Goal: Communication & Community: Answer question/provide support

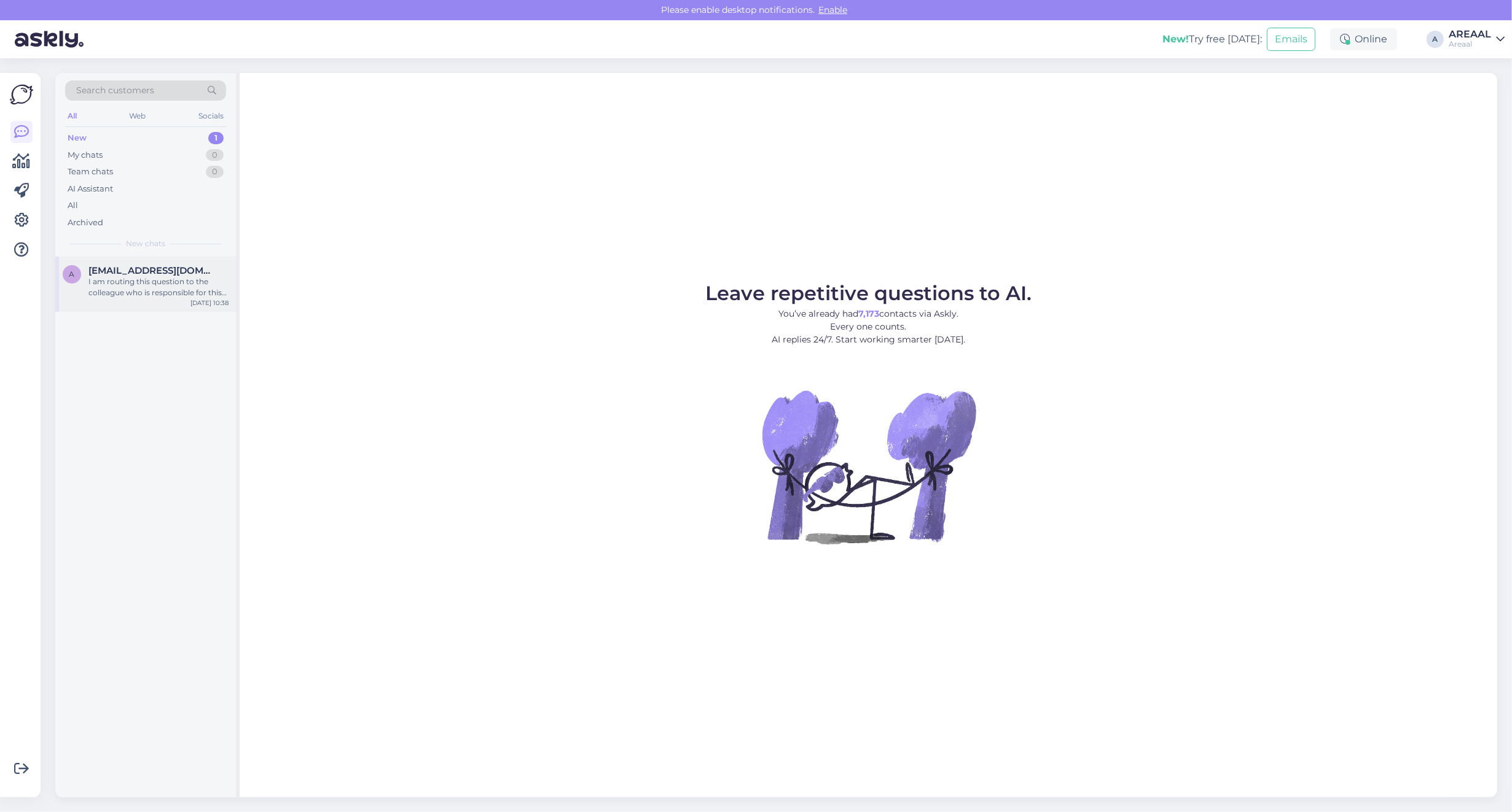
click at [200, 286] on div "I am routing this question to the colleague who is responsible for this topic. …" at bounding box center [159, 286] width 140 height 22
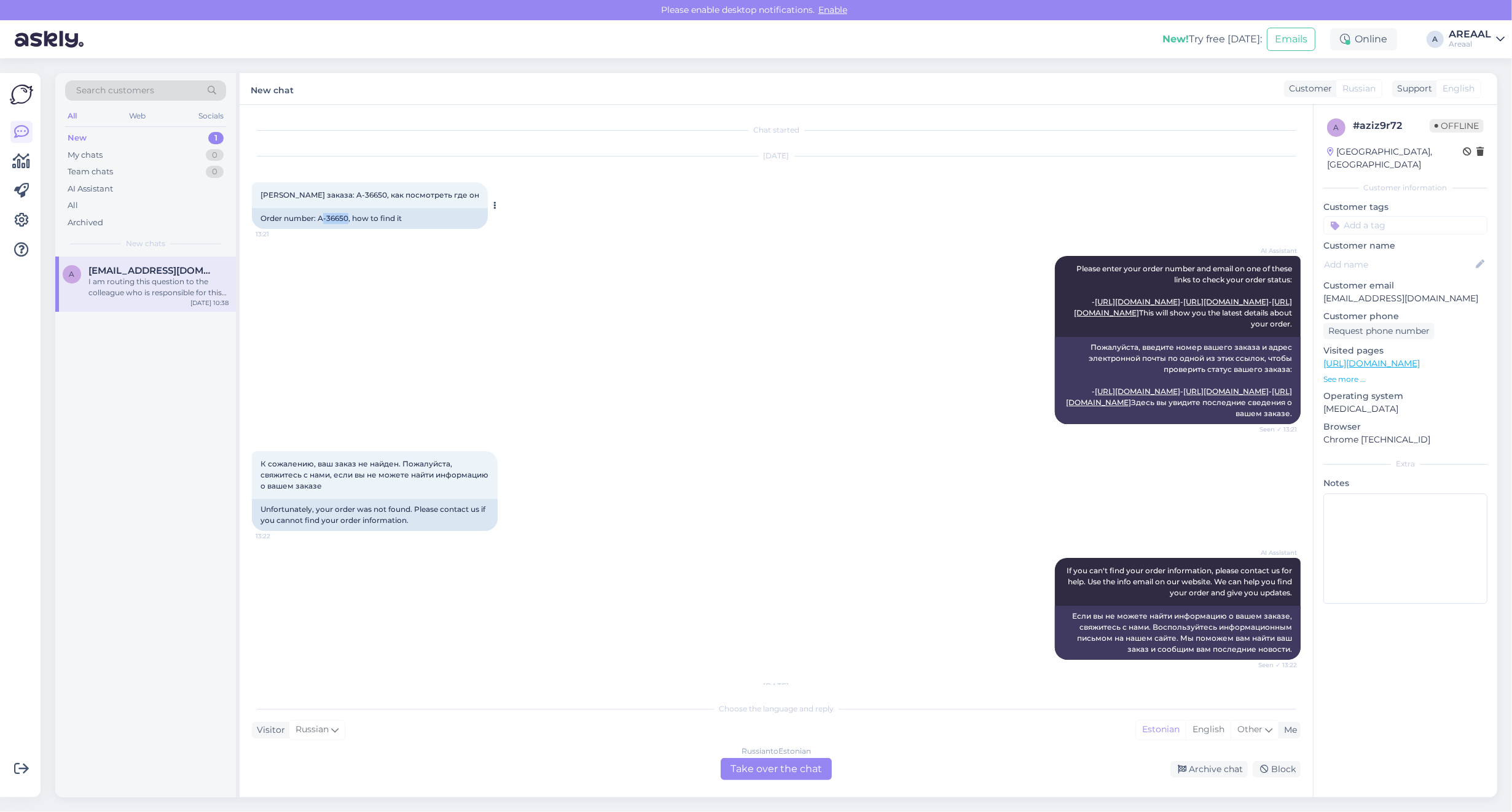
drag, startPoint x: 320, startPoint y: 220, endPoint x: 347, endPoint y: 225, distance: 27.5
click at [347, 225] on div "Order number: A-36650, how to find it" at bounding box center [370, 219] width 236 height 21
copy div "-36650"
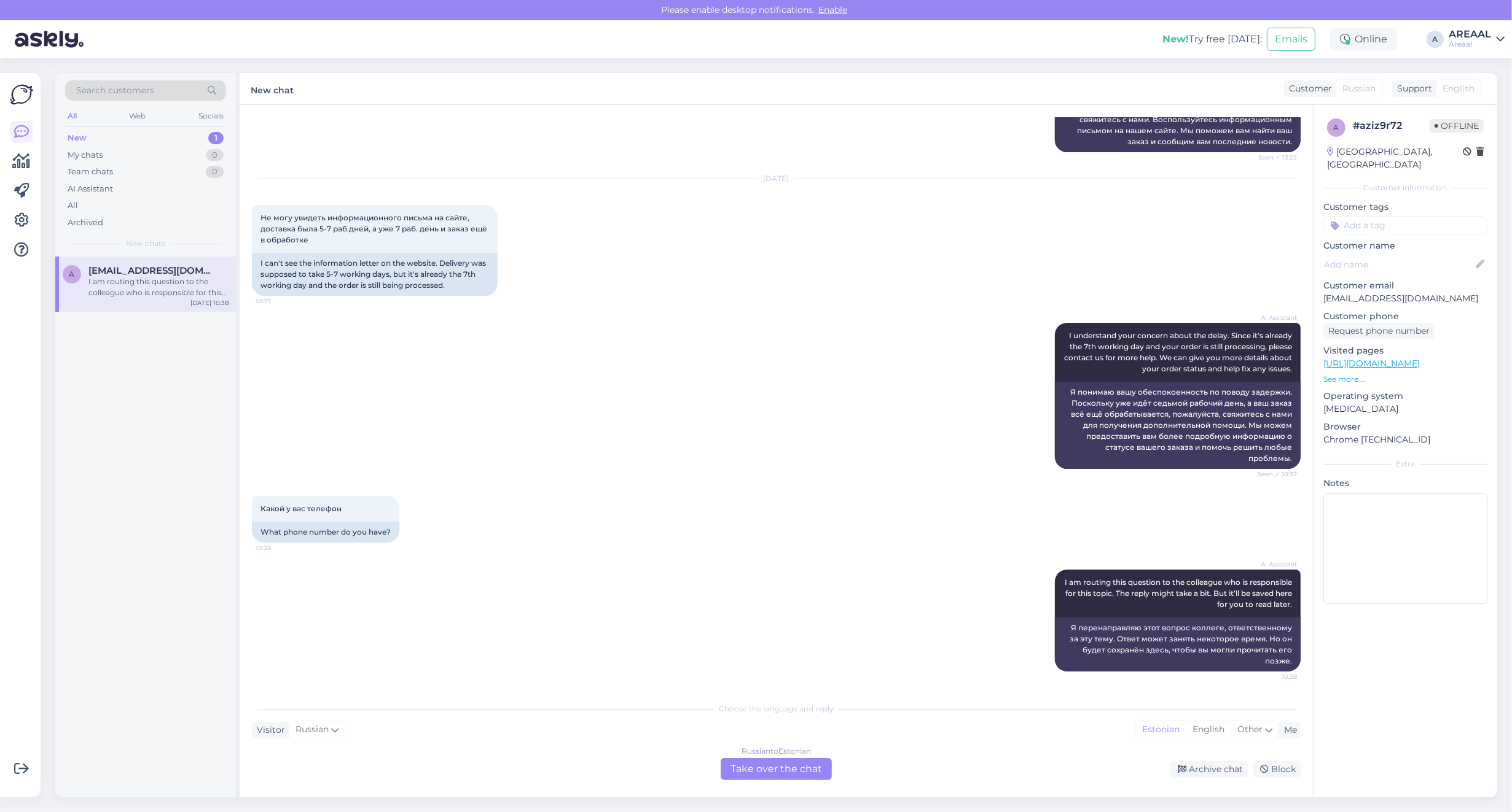
click at [756, 754] on div "Russian to Estonian" at bounding box center [776, 752] width 69 height 11
click at [748, 763] on div "Russian to Estonian Take over the chat" at bounding box center [776, 769] width 111 height 22
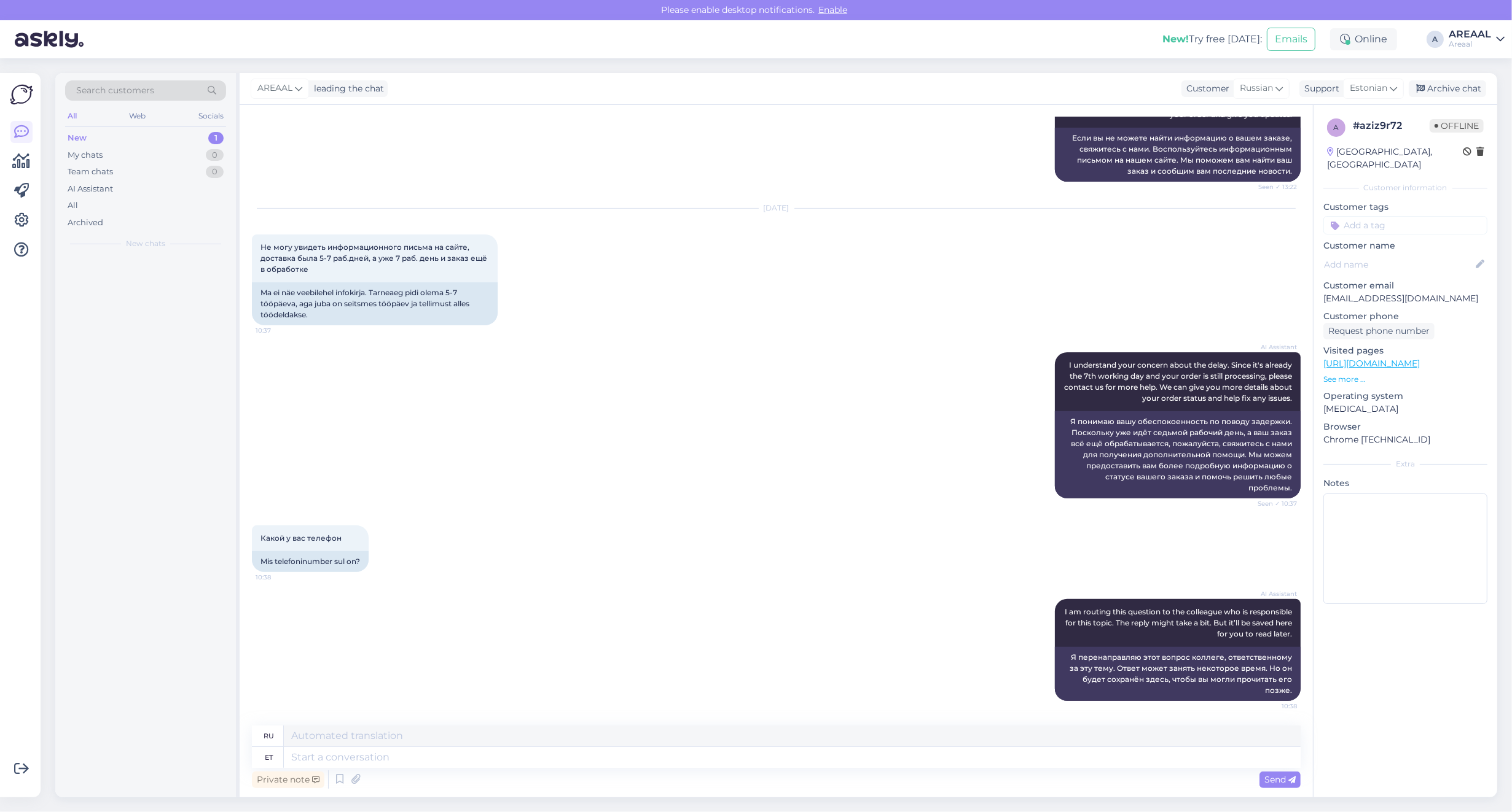
scroll to position [521, 0]
click at [748, 763] on textarea at bounding box center [791, 757] width 1017 height 21
type textarea "Phone ser"
type textarea "Телефон"
type textarea "Phone service is"
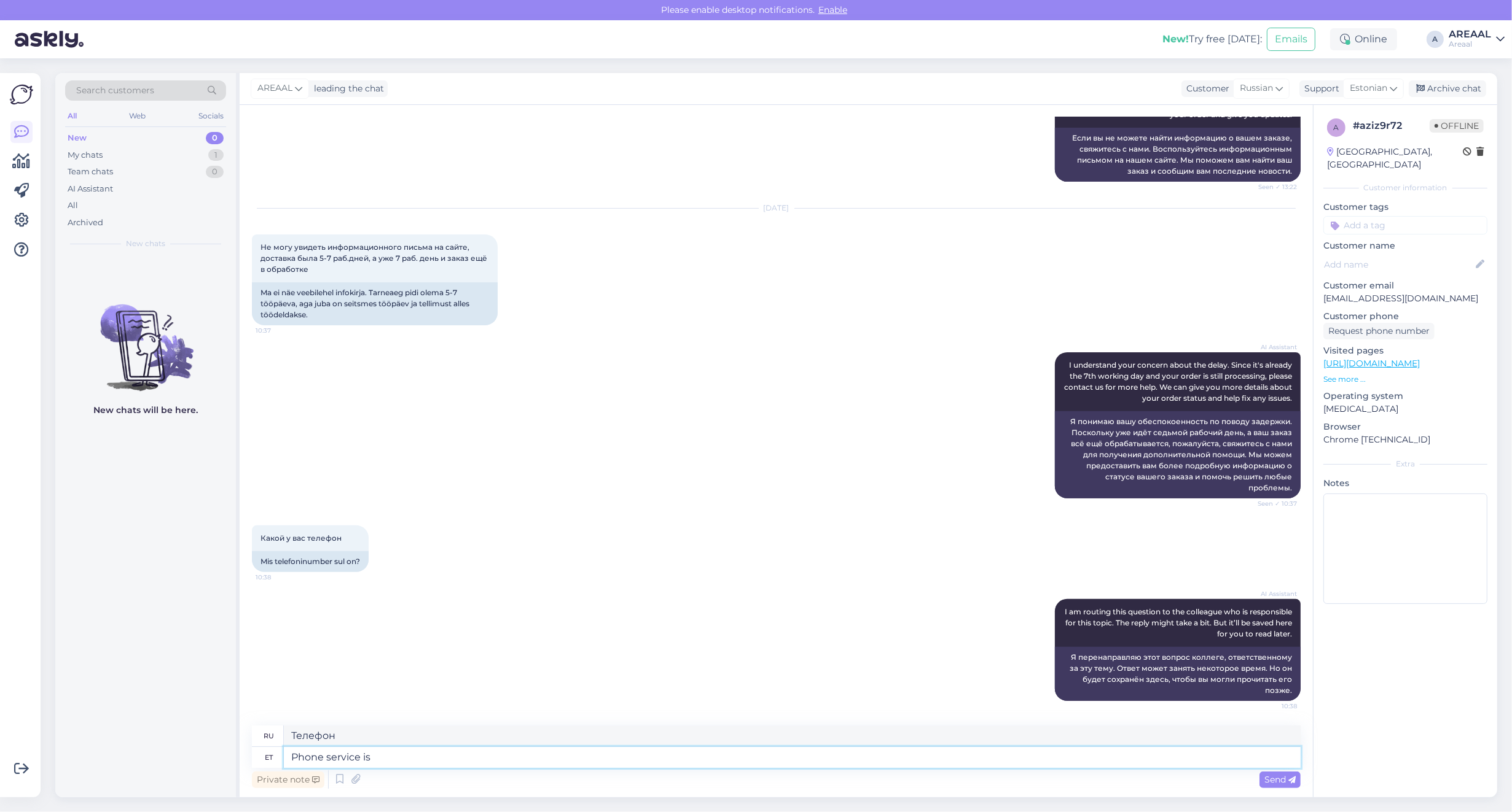
type textarea "Телефонная служба"
type textarea "Phone service is cl"
type textarea "Телефонная служба есть"
type textarea "Phone service is closed"
type textarea "Телефонная связь закрыта."
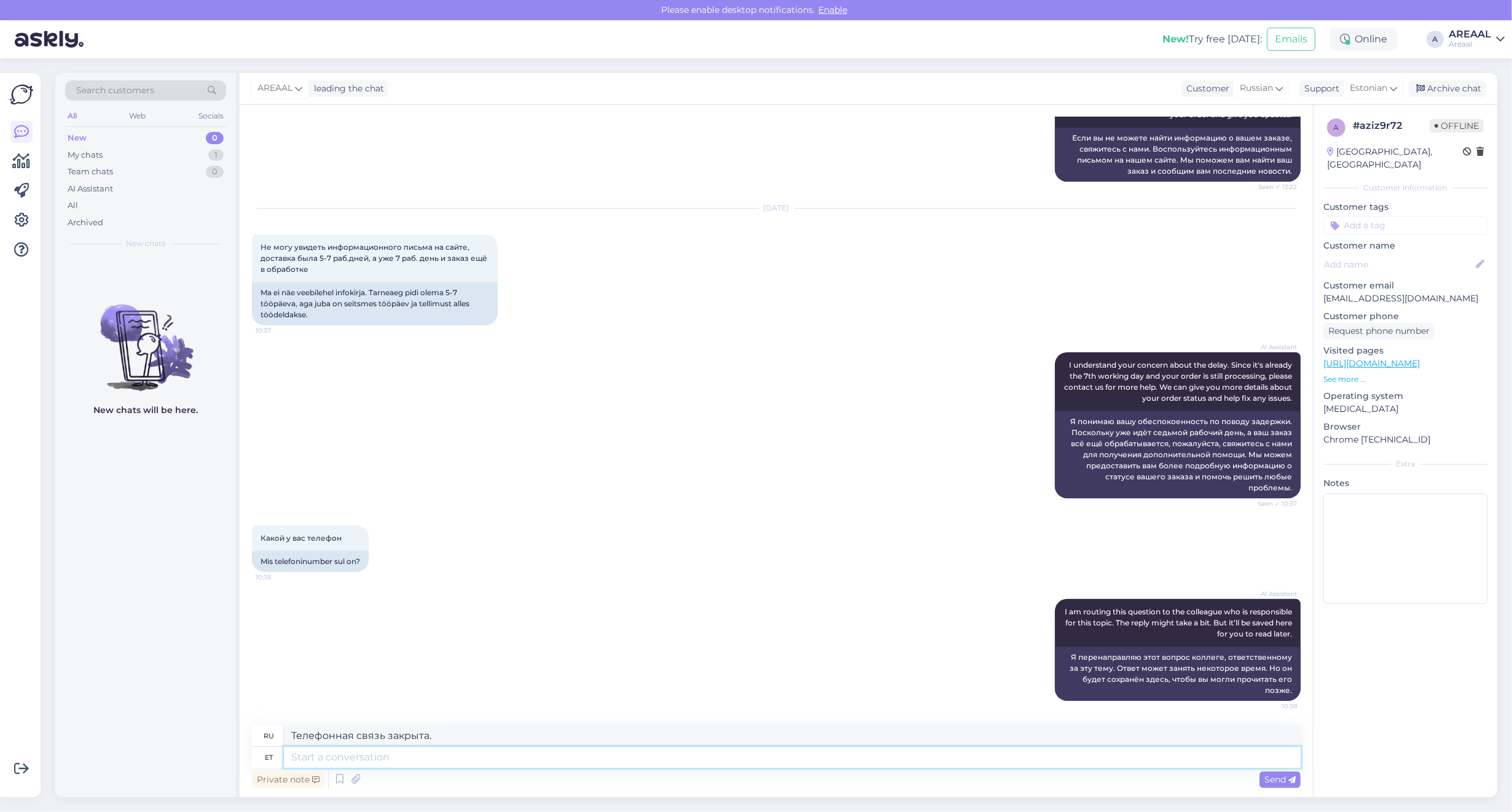
type textarea "W"
type textarea "We don"
type textarea "Мы"
type textarea "We don't"
type textarea "Мы не"
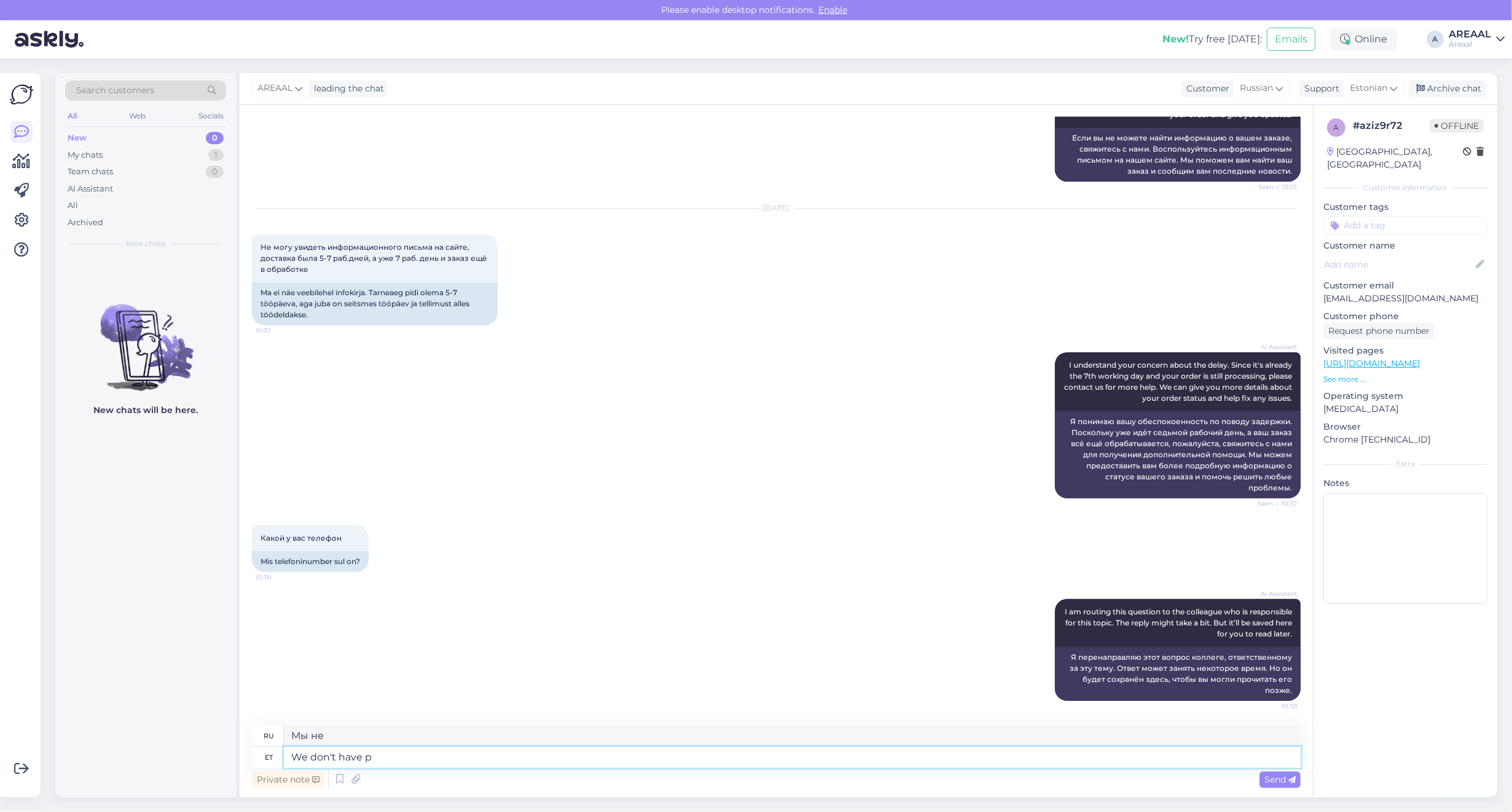
type textarea "We don't have ph"
type textarea "У нас нет"
type textarea "We don't have phone cus"
type textarea "У нас нет телефона."
type textarea "We don't have phone customer serv"
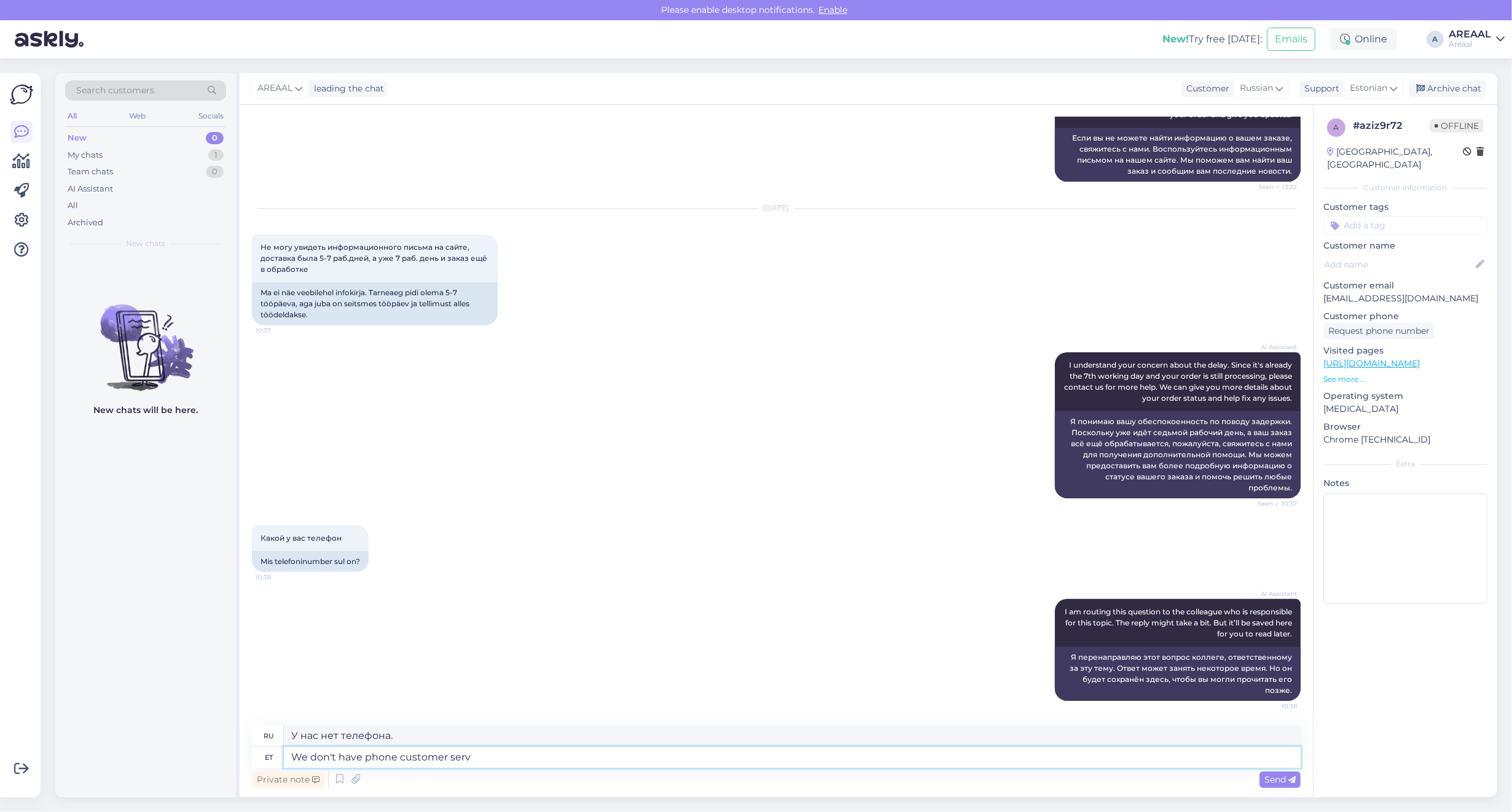
type textarea "У нас нет телефонных клиентов."
type textarea "We don't have phone customer service since"
type textarea "У нас нет телефонной службы поддержки клиентов."
type textarea "We don't have phone customer service since 20"
type textarea "У нас нет телефонной службы поддержки клиентов с тех пор, как"
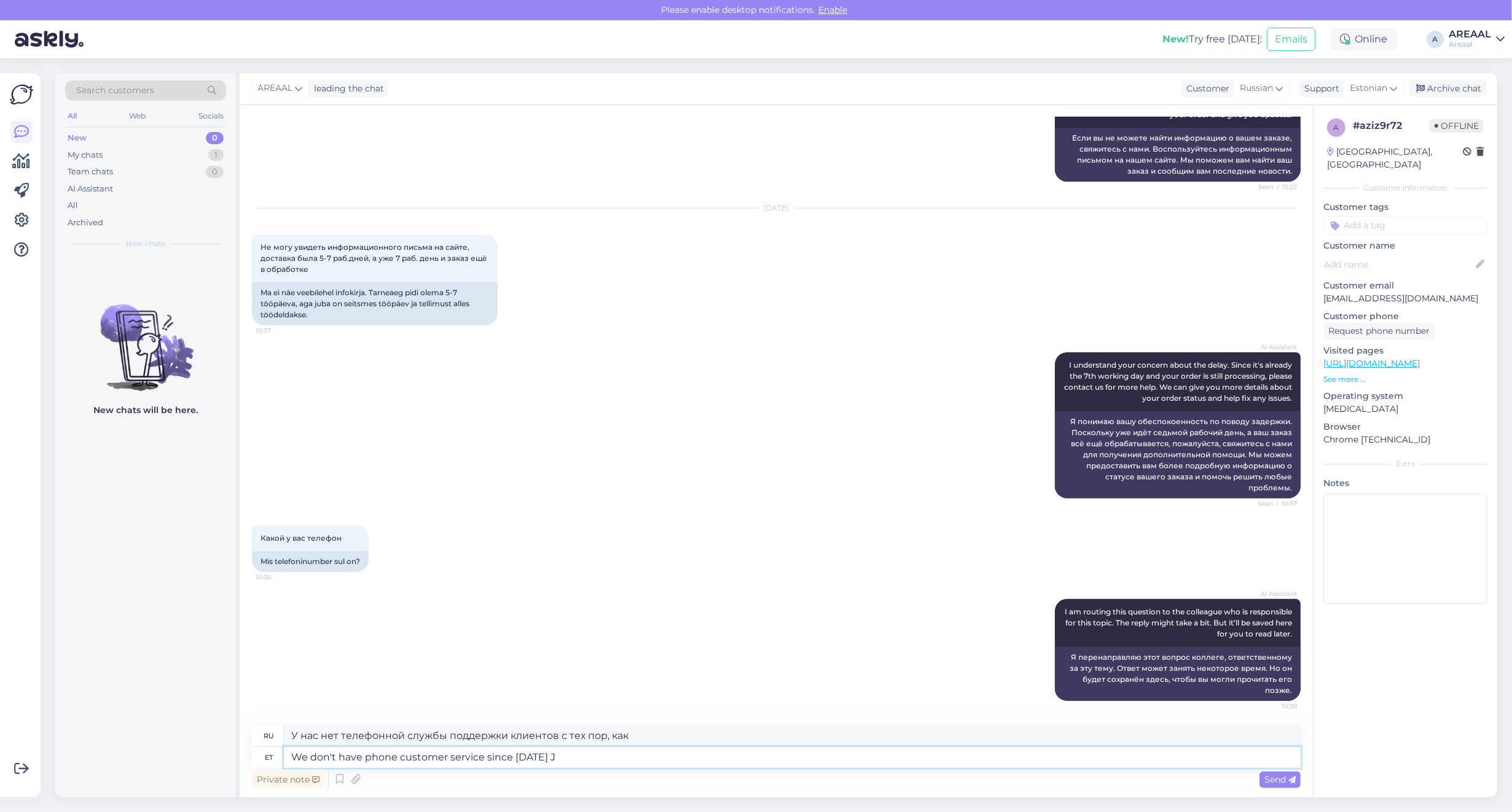
type textarea "We don't have phone customer service since [DATE] Ja"
type textarea "У нас нет телефонной службы поддержки клиентов с 2025 года."
type textarea "We don't have phone customer service since [DATE]."
type textarea "С января 2025 года у нас нет телефонной службы поддержки клиентов."
type textarea "We don't have phone customer service since [DATE]."
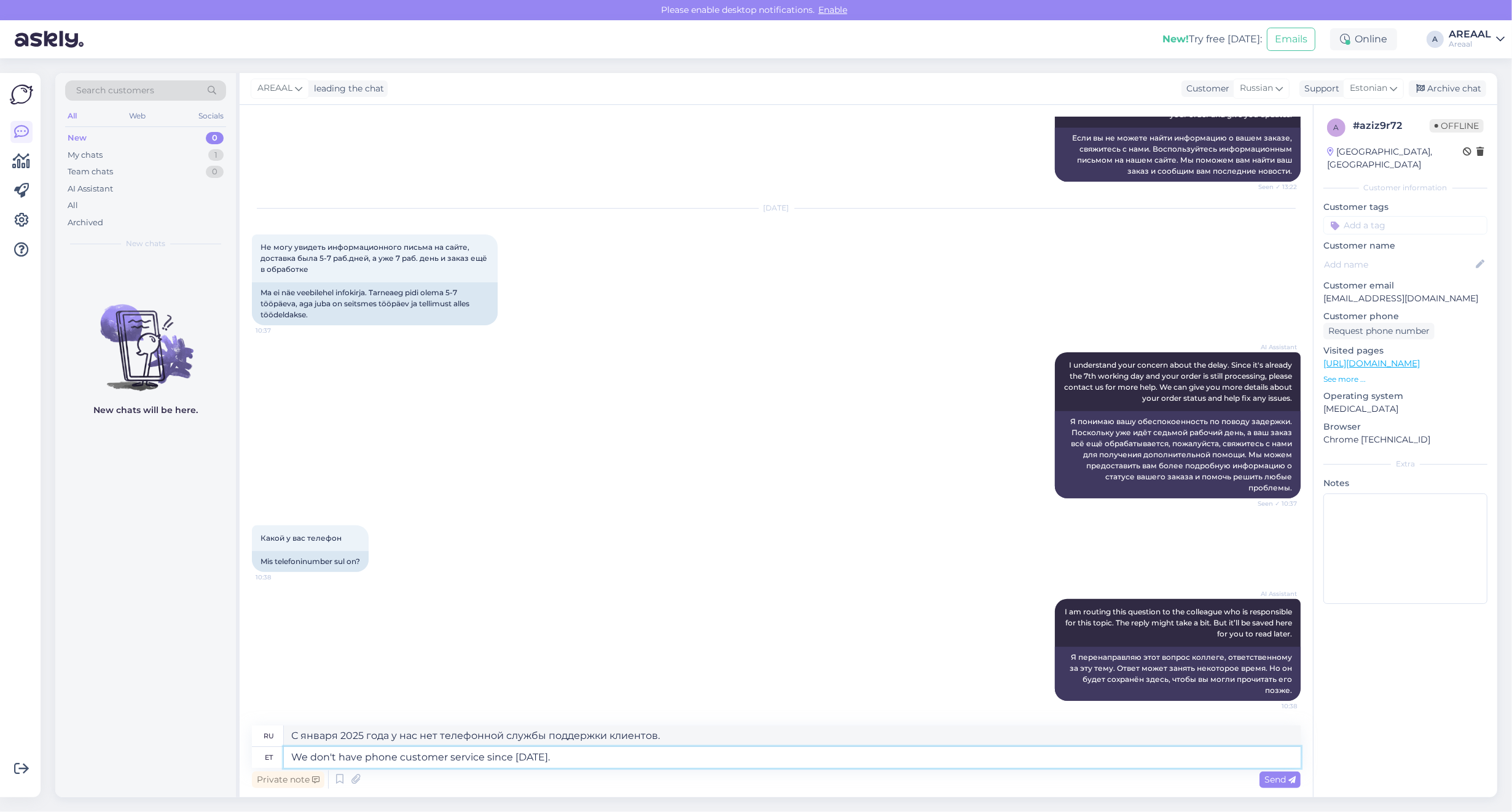
click at [493, 757] on textarea "We don't have phone customer service since [DATE]." at bounding box center [791, 757] width 1017 height 21
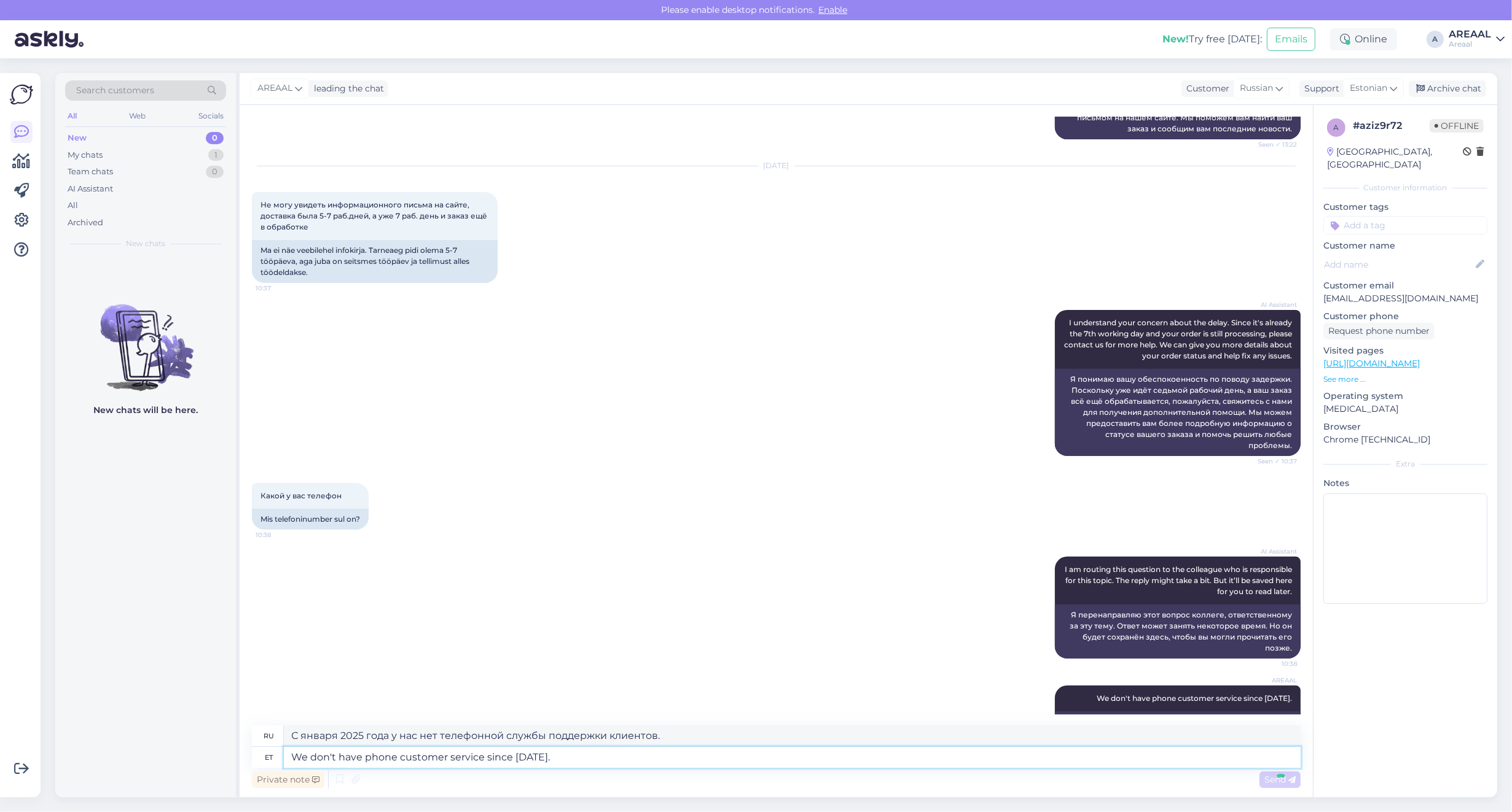
scroll to position [606, 0]
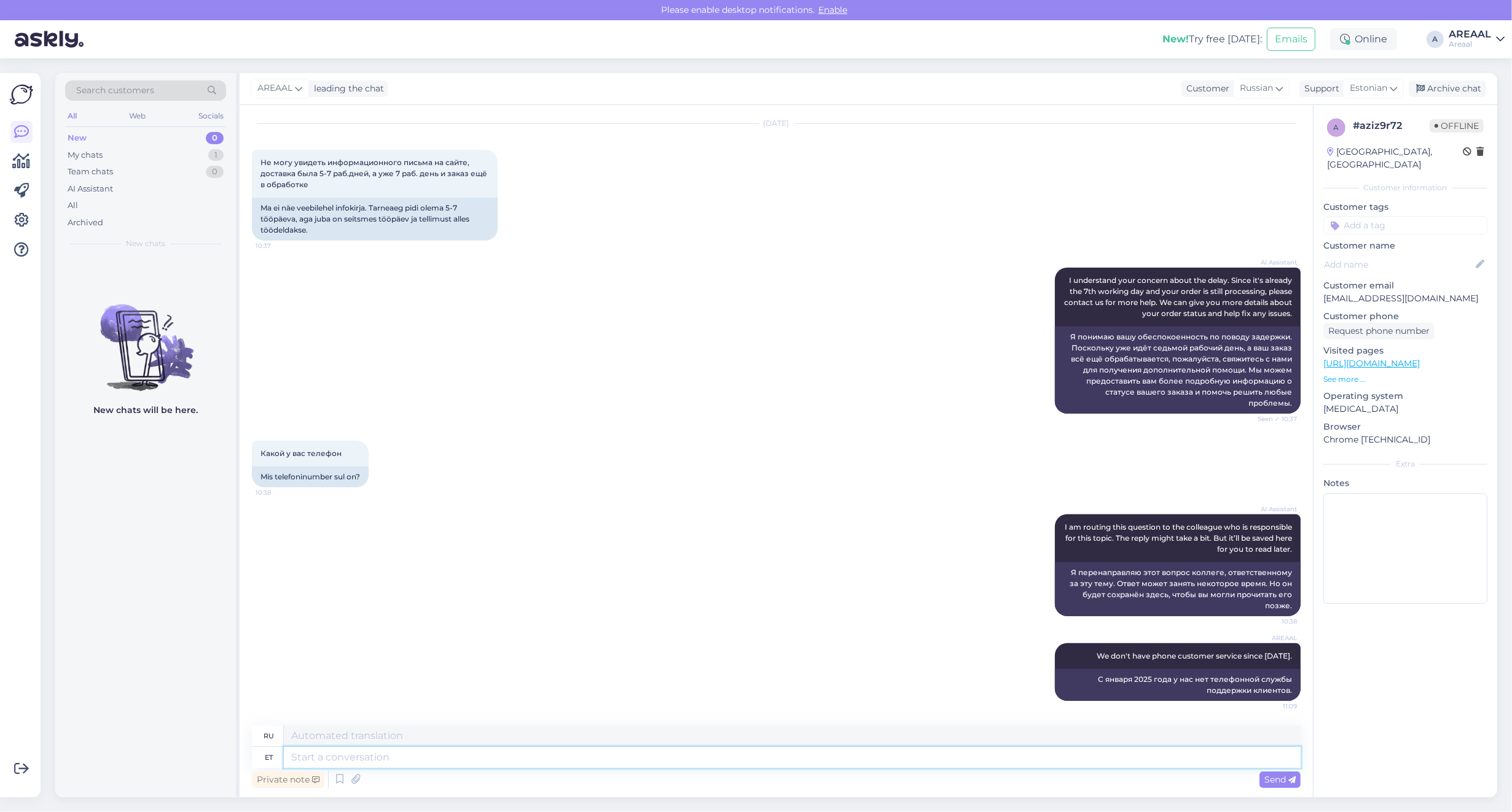
paste textarea "Meie tarnetingimustes kehtib 7 tööpäevane tarneaeg ainult laosolevatele toodete…"
type textarea "Meie tarnetingimustes kehtib 7 tööpäevane tarneaeg ainult laosolevatele toodete…"
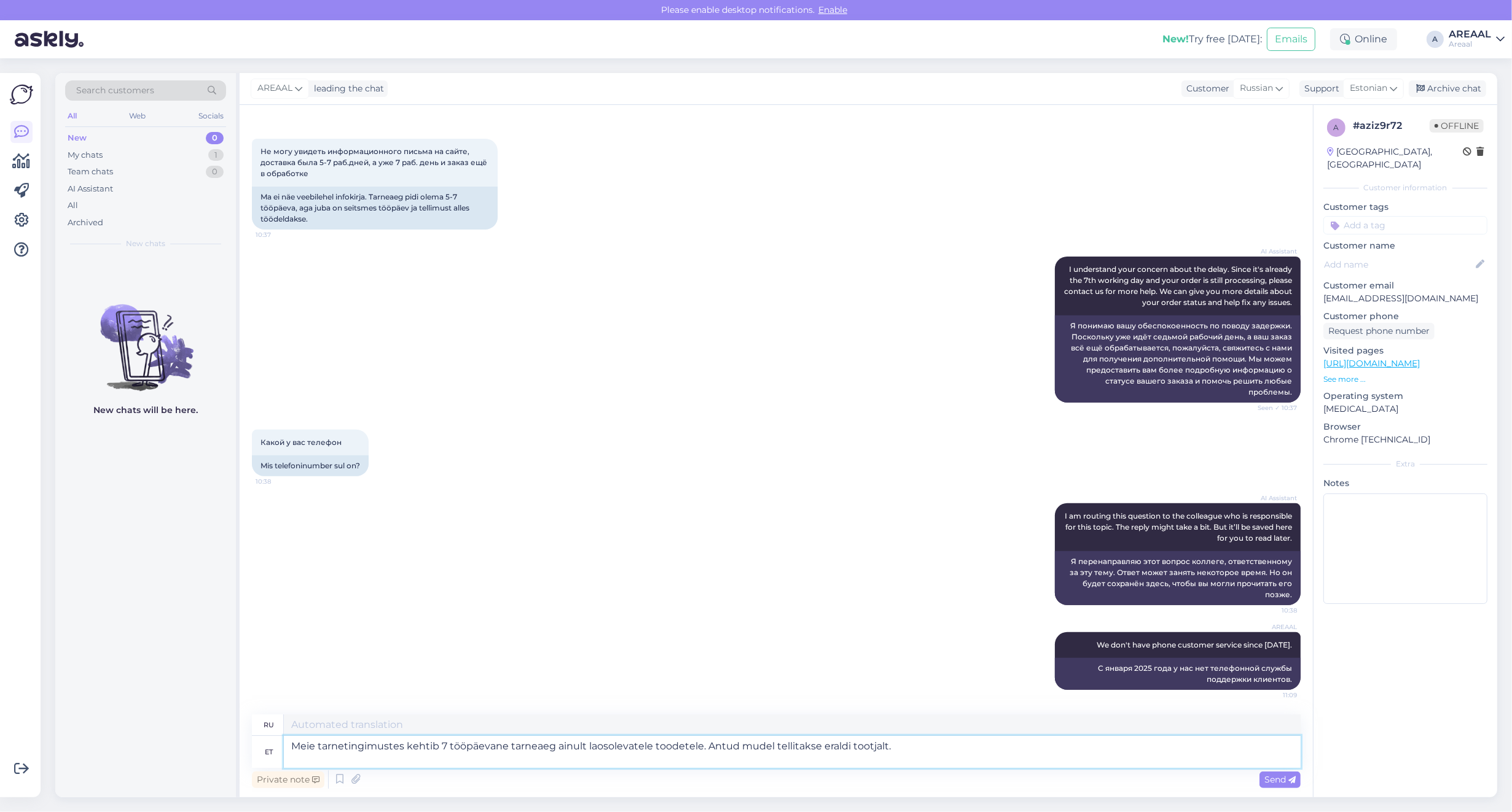
type textarea "Наши условия доставки предусматривают срок доставки 7 рабочих дней только для т…"
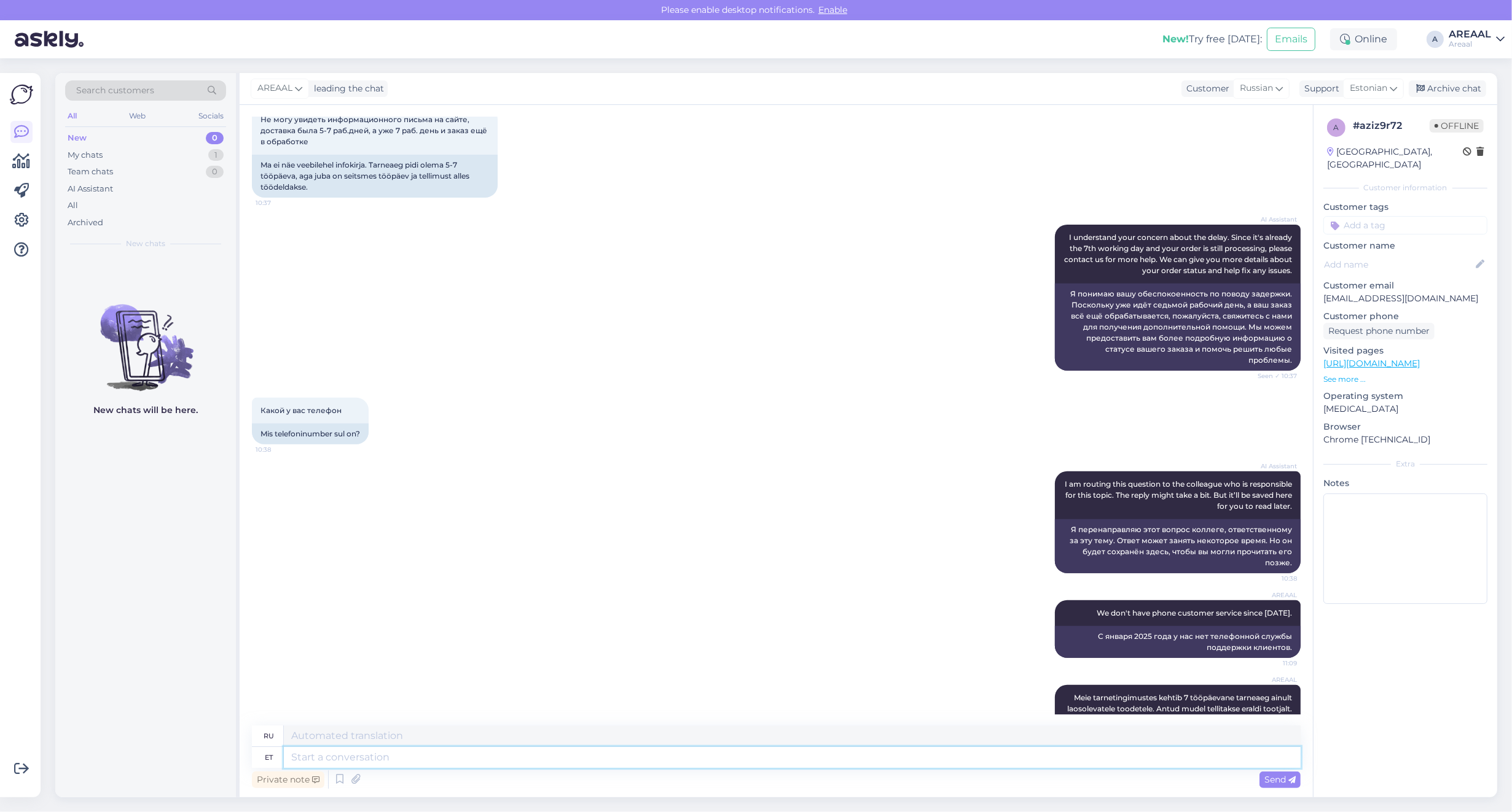
scroll to position [734, 0]
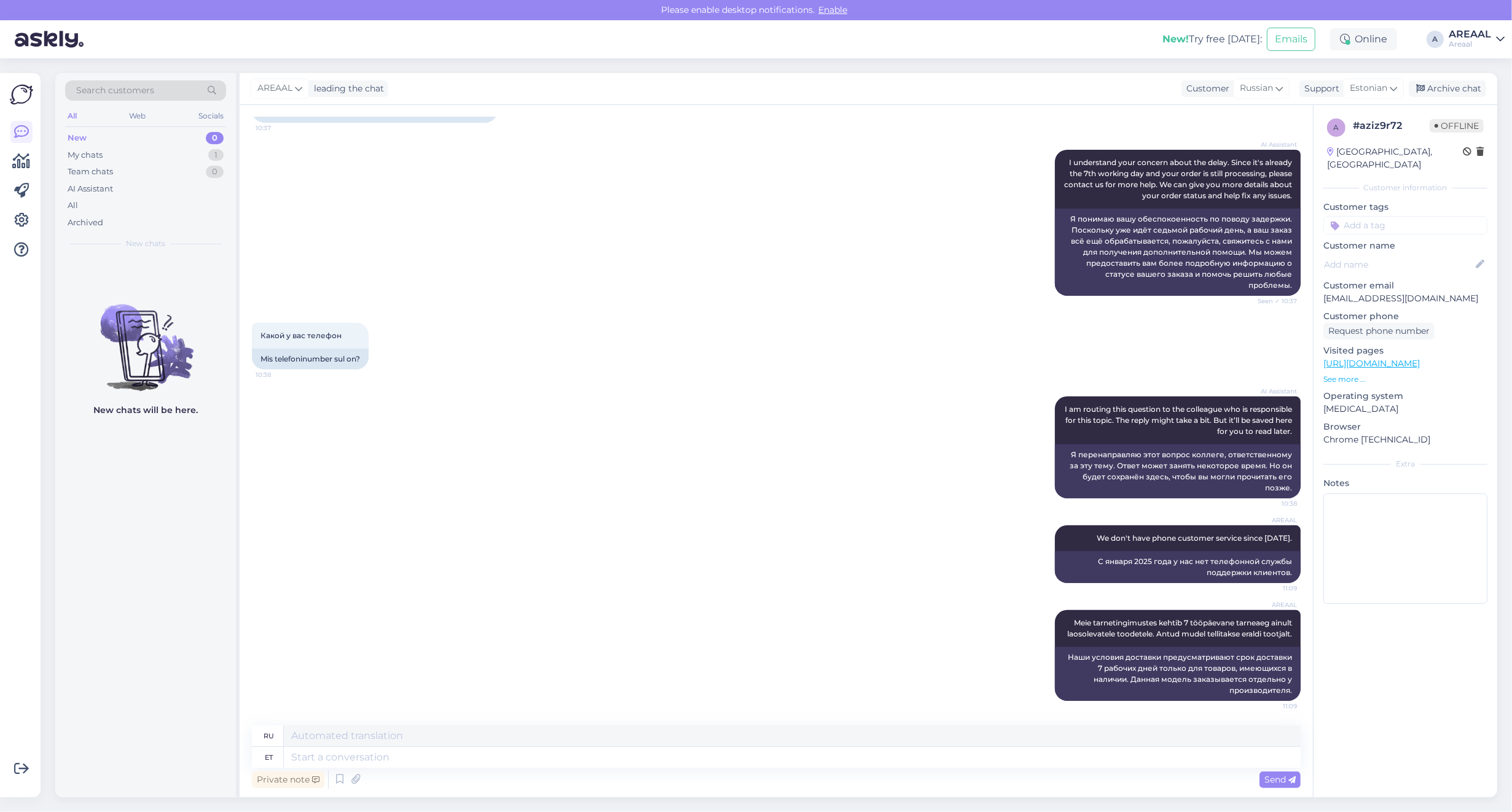
click at [483, 771] on div "Private note Send" at bounding box center [776, 779] width 1048 height 23
click at [486, 760] on textarea at bounding box center [791, 757] width 1017 height 21
paste textarea "Kodulehel on kohaletoimetamise info all lisatud:"
type textarea "Kodulehel on kohaletoimetamise info all lisatud:"
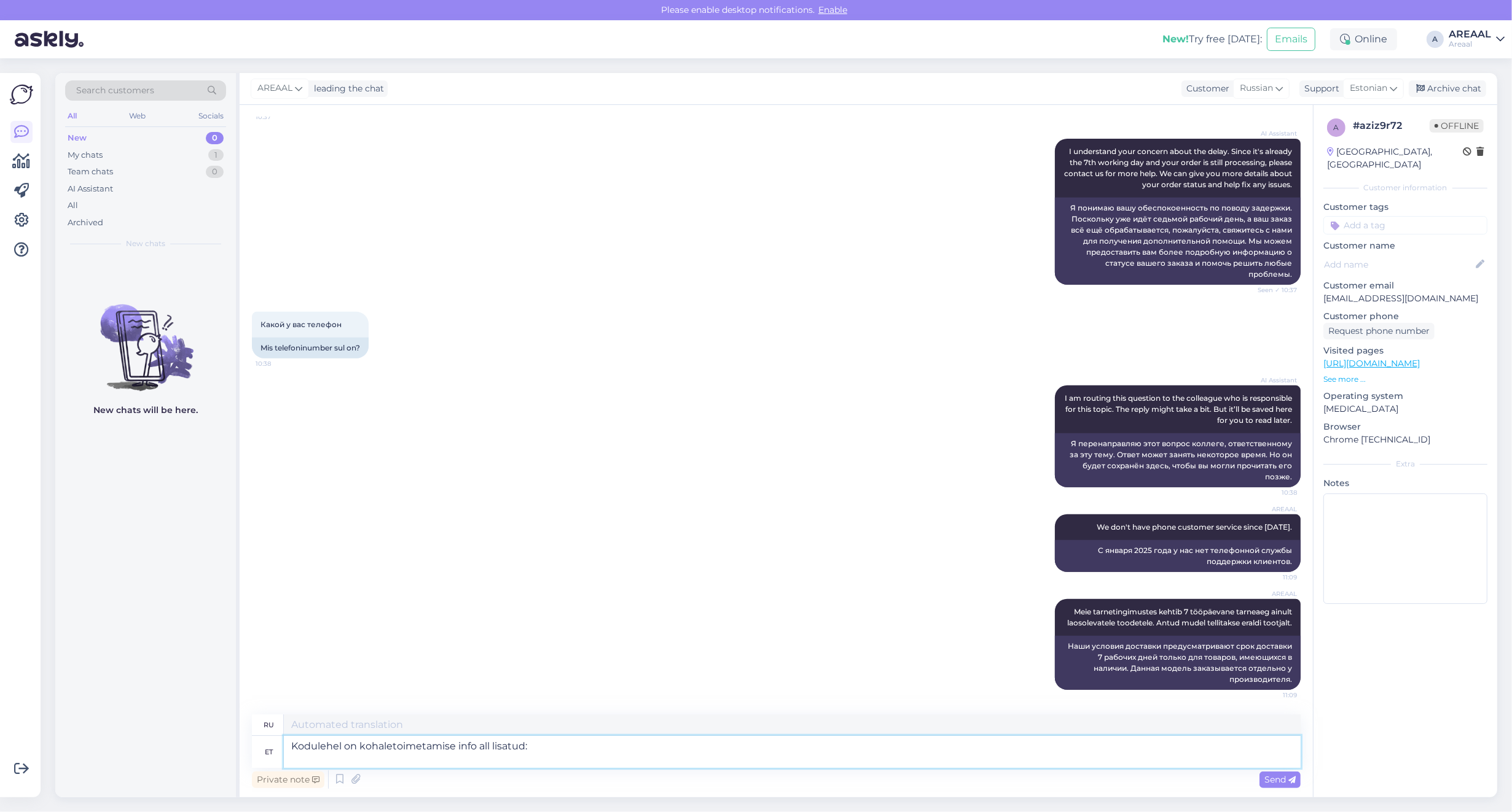
type textarea "В раздел «Информация о доставке» на сайте добавлена ​​следующая информация:"
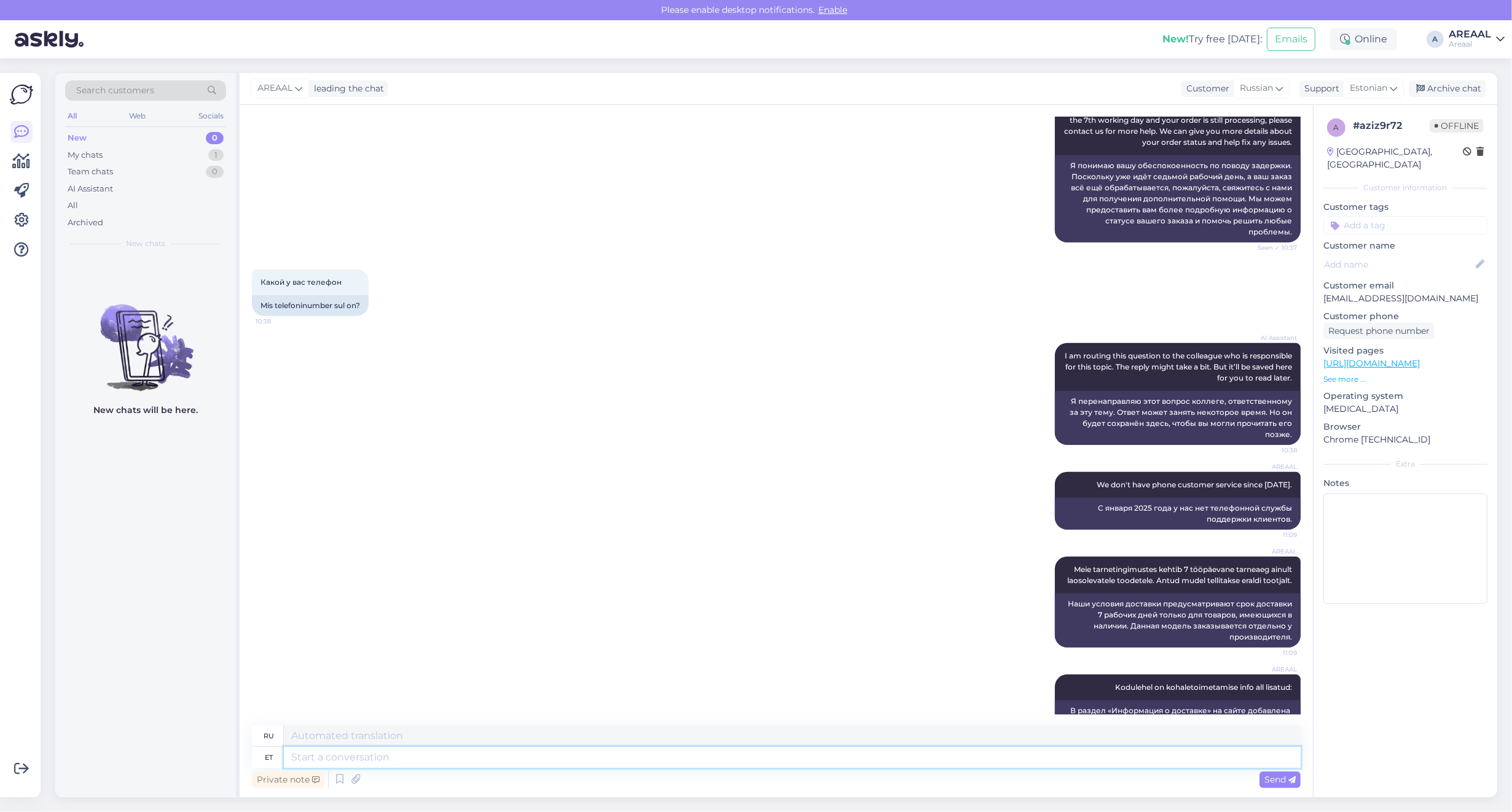
scroll to position [819, 0]
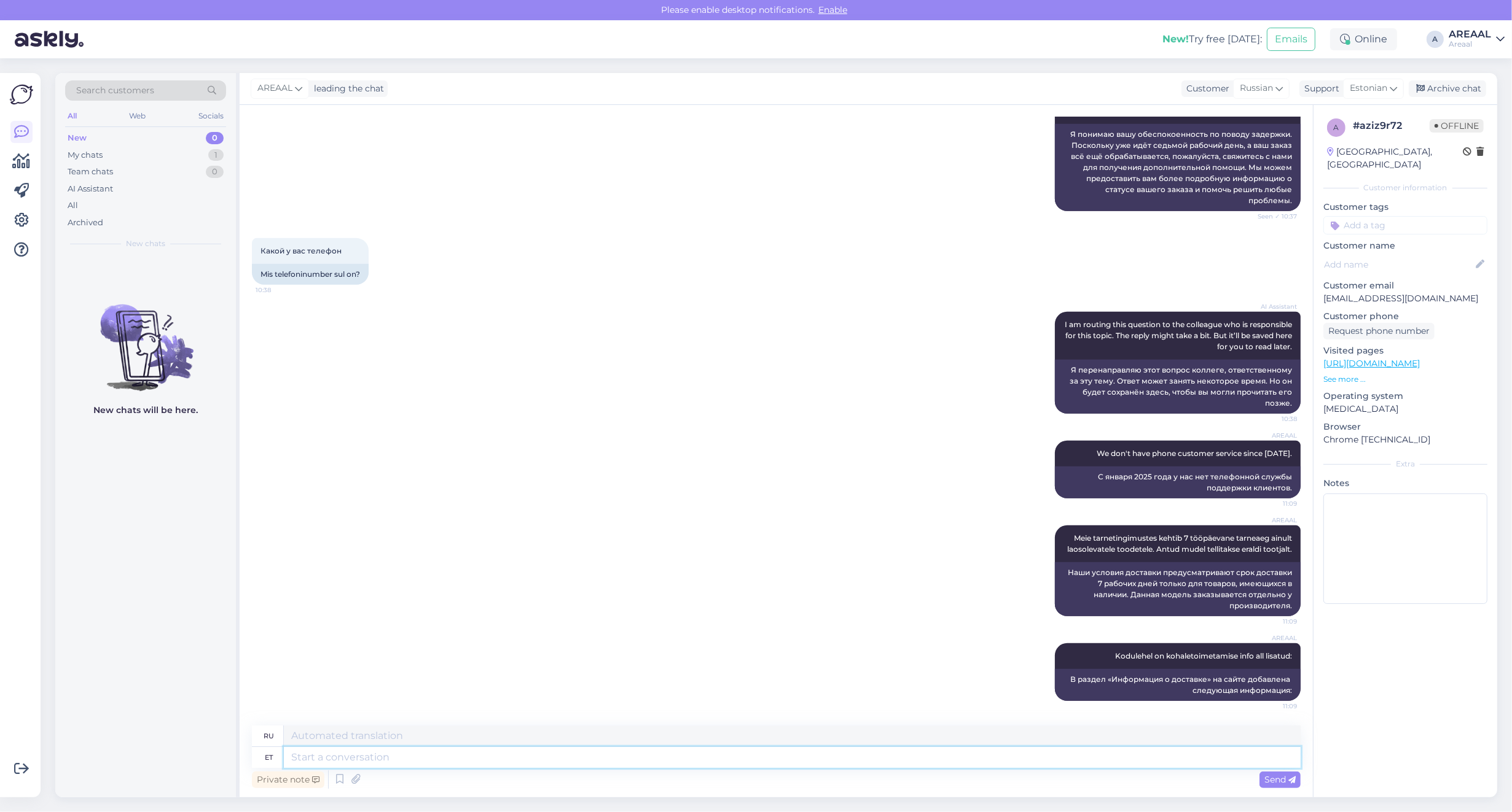
paste textarea "Указанные сроки являются предварительными и уточняются после оформления и оплат…"
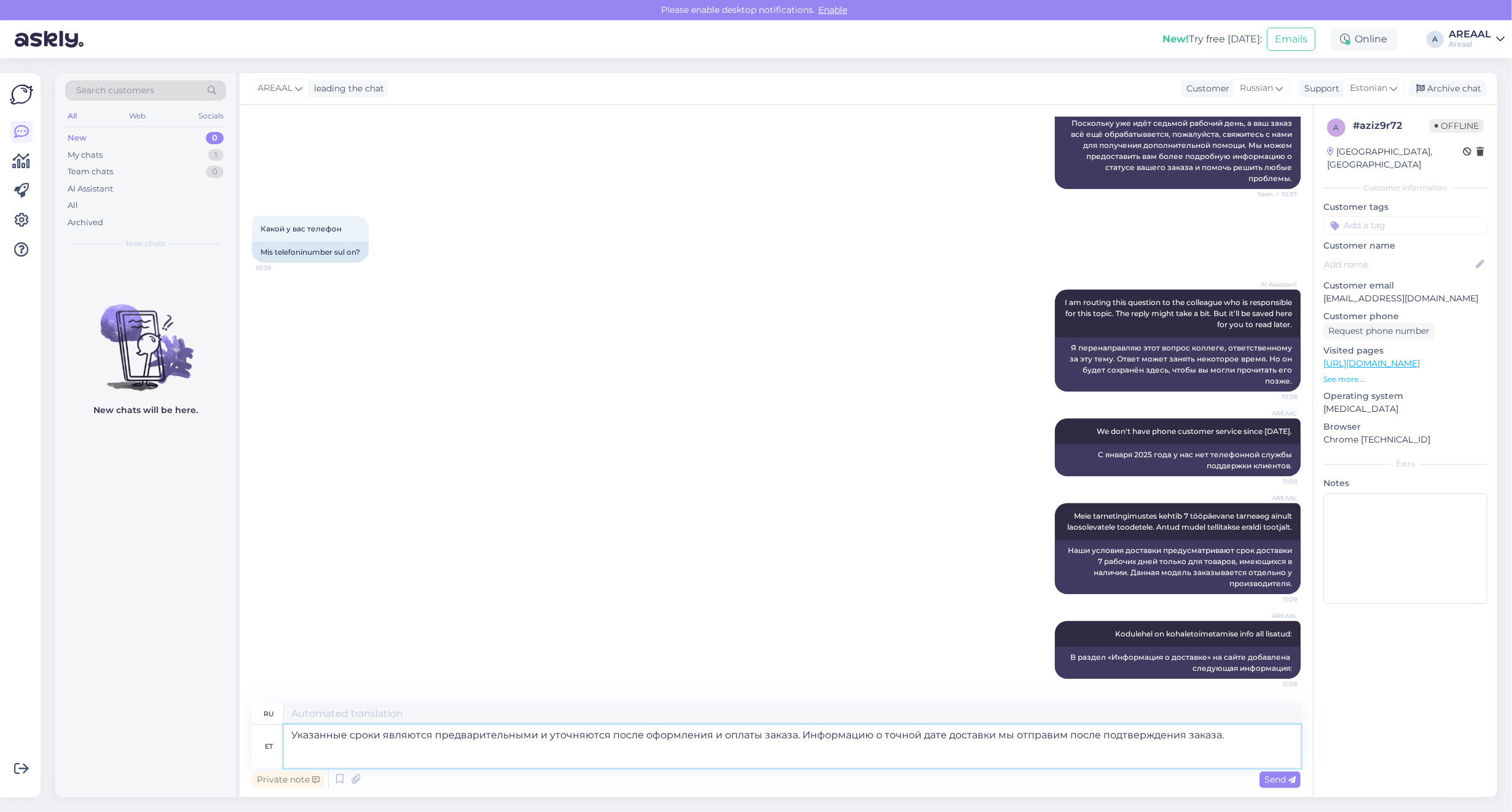
type textarea "Указанные сроки являются предварительными и уточняются после оформления и оплат…"
click at [519, 704] on textarea at bounding box center [791, 714] width 1017 height 21
paste textarea "Указанные сроки являются предварительными и уточняются после оформления и оплат…"
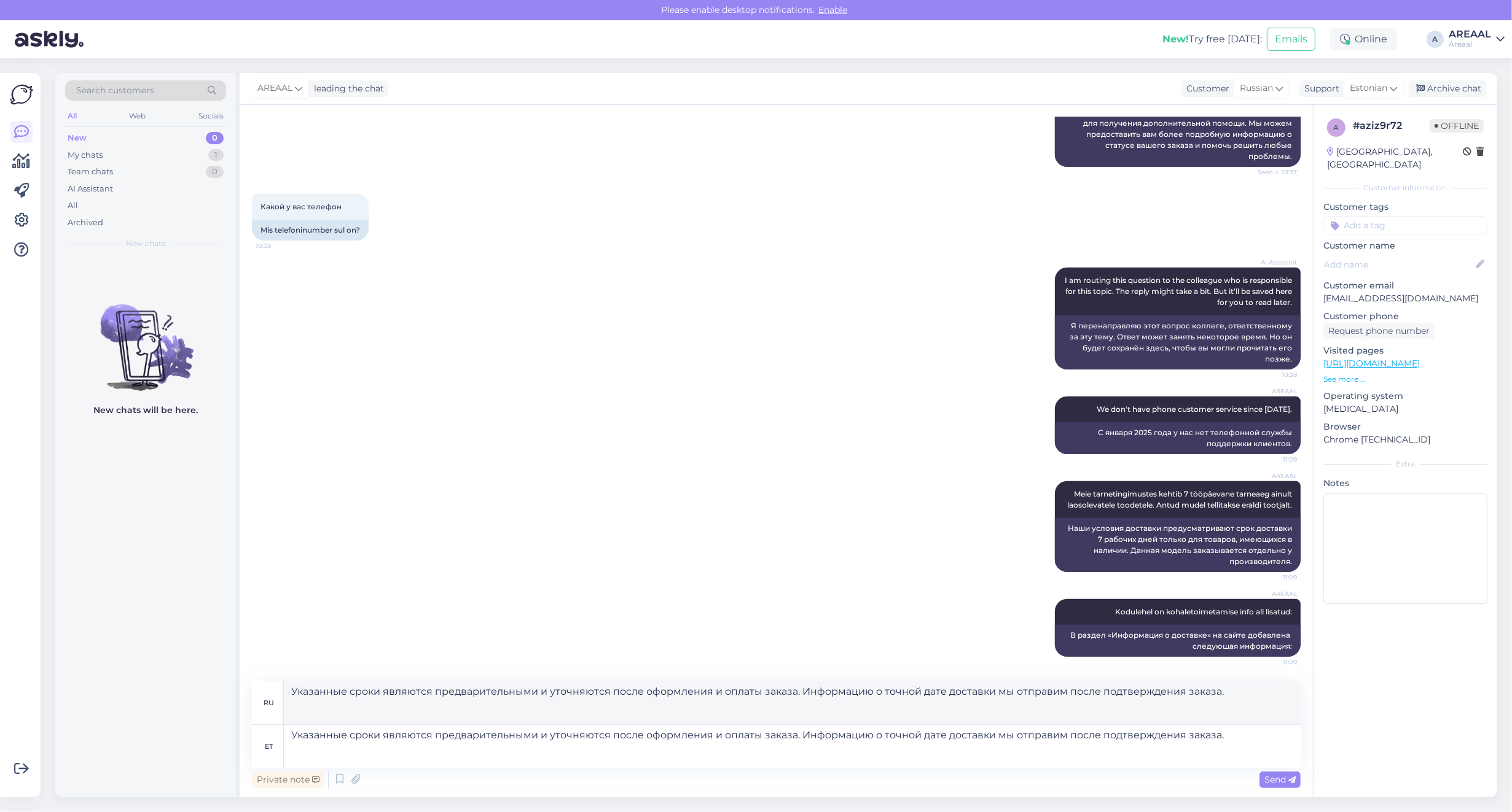
type textarea "Указанные сроки являются предварительными и будут уточнены после оформления и о…"
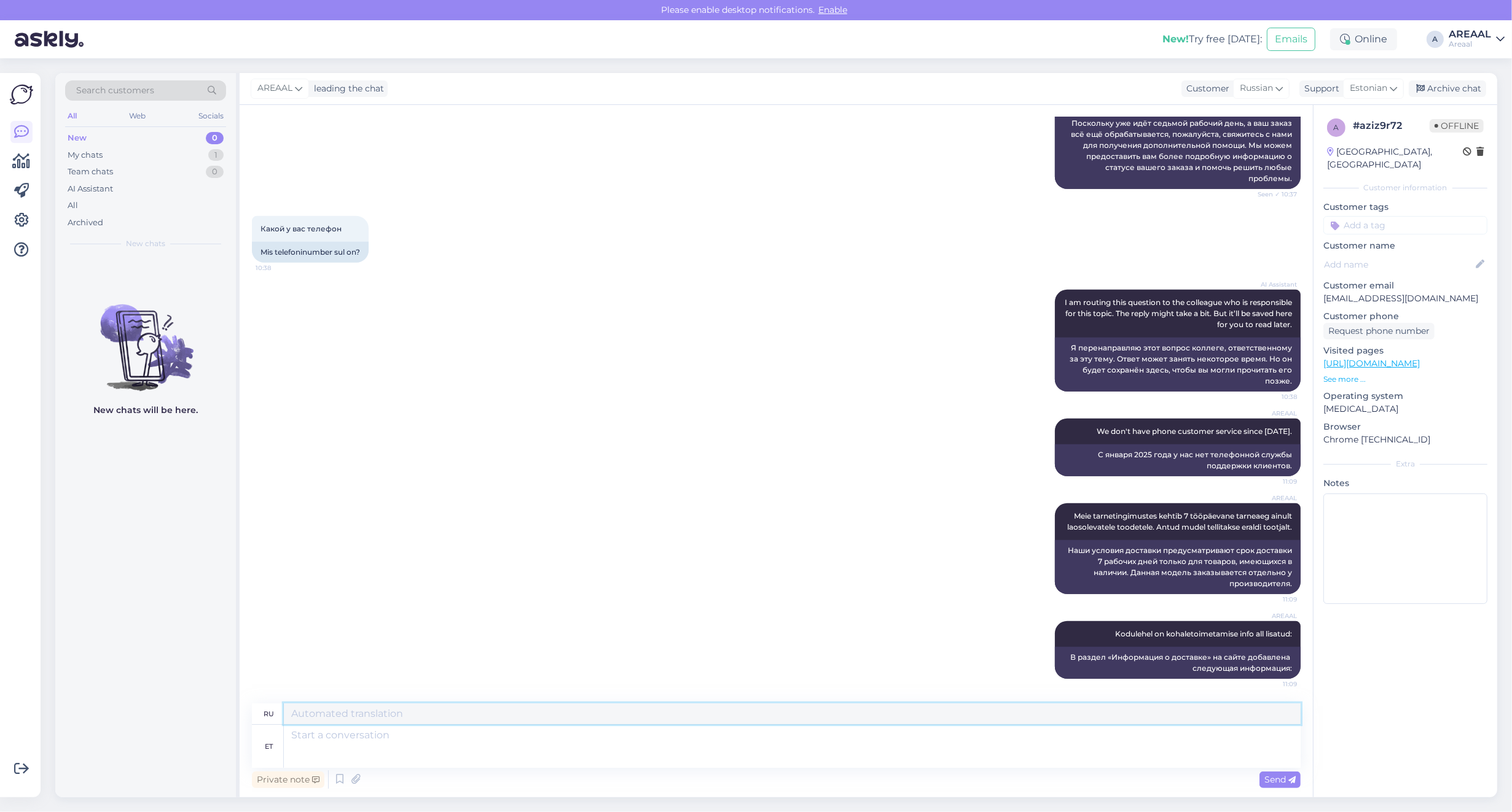
scroll to position [970, 0]
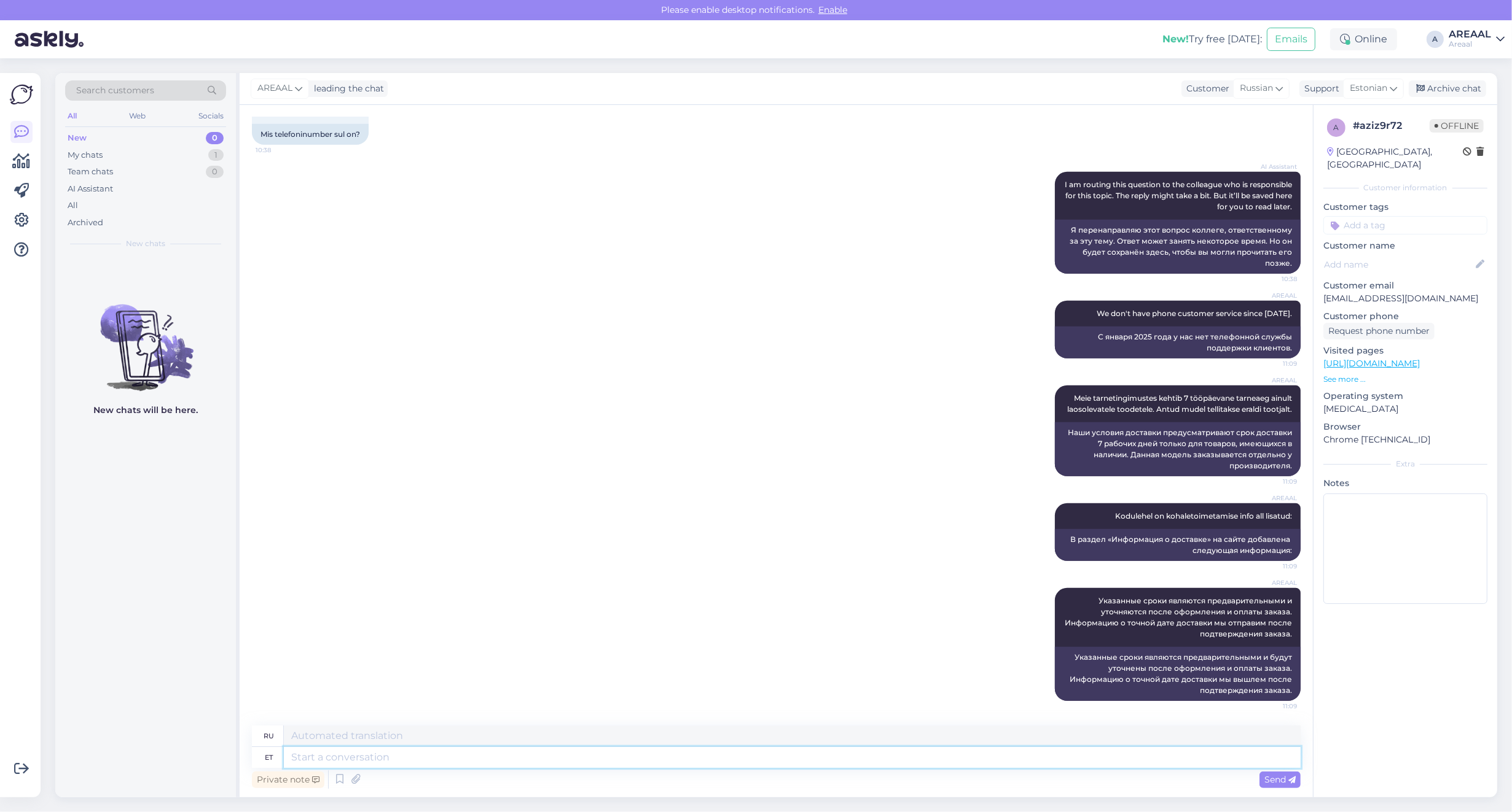
click at [430, 768] on textarea at bounding box center [791, 757] width 1017 height 21
type textarea "Approxiumate"
type textarea "Приблизительный"
type textarea "Approximate delivery time fo"
type textarea "Примерное время доставки"
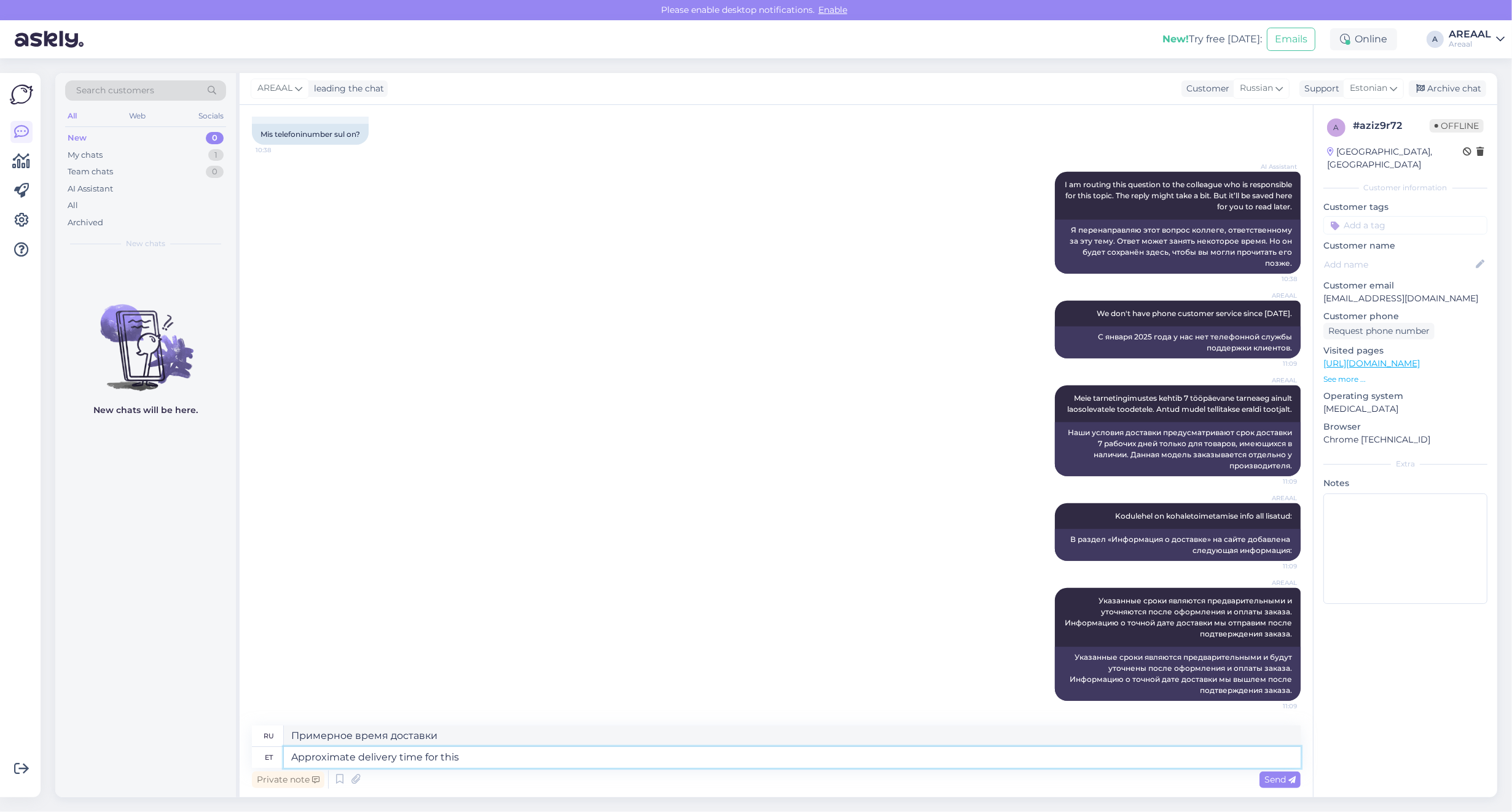
type textarea "Approximate delivery time for this"
type textarea "Ориентировочное время доставки"
type textarea "Approximate delivery time for this order"
type textarea "Примерное время доставки для этого"
type textarea "Approximate delivery time for this order is"
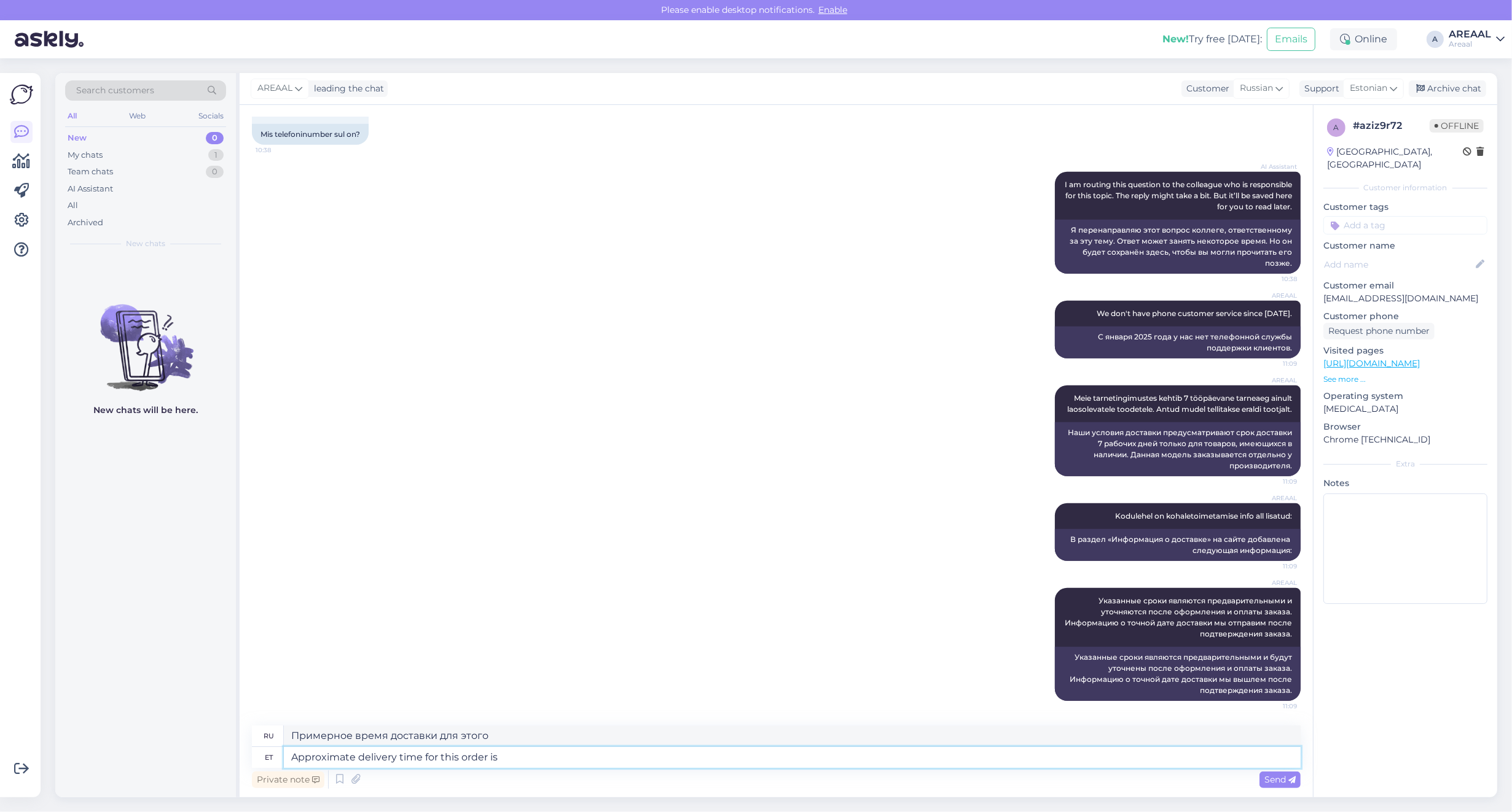
type textarea "Примерное время доставки этого заказа"
type textarea "Approximate delivery time for this order is betw"
type textarea "Ориентировочное время доставки этого заказа составляет"
type textarea "Approximate delivery time for this order is between 27"
type textarea "Ориентировочное время доставки этого заказа составляет от"
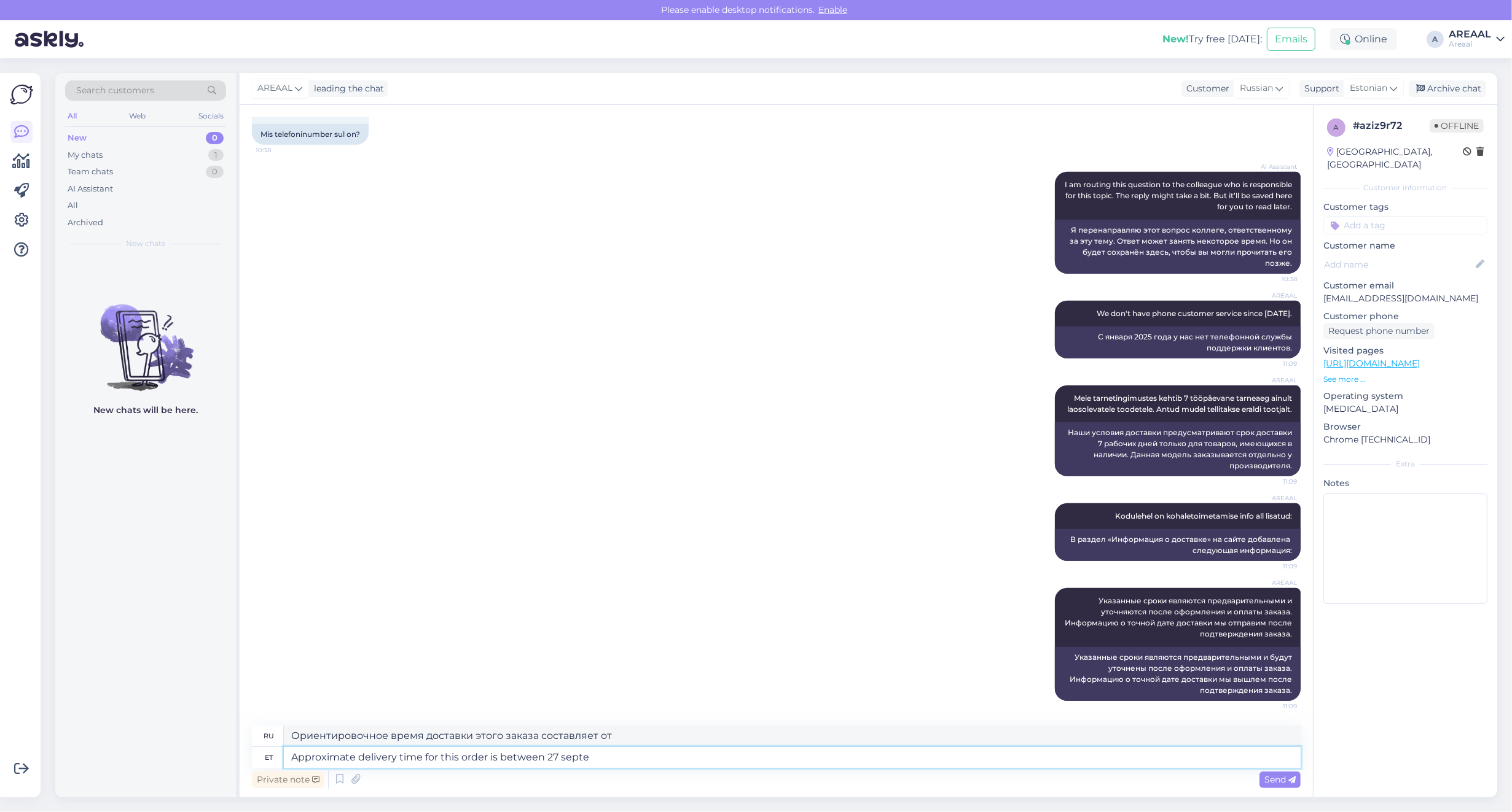
type textarea "Approximate delivery time for this order is between 27 septem"
type textarea "Ориентировочное время доставки этого заказа составляет от 27"
type textarea "Approximate delivery time for this order is between [DATE] to 0"
type textarea "Ориентировочный срок доставки этого заказа — между 27 сентября"
type textarea "Approximate delivery time for this order is between [DATE] to 04 j"
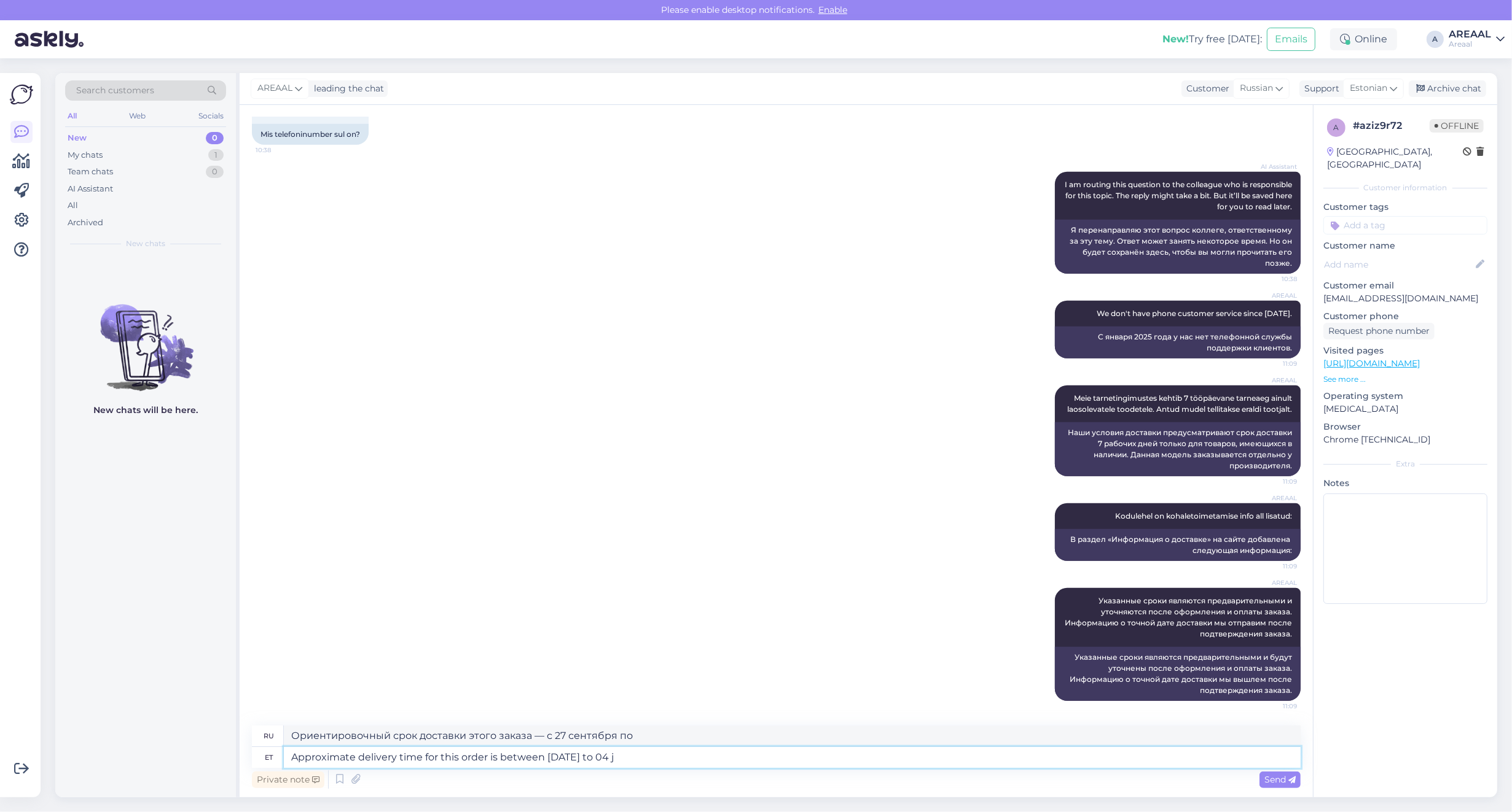
type textarea "Ориентировочный срок доставки этого заказа — с 27 сентября по 04"
type textarea "Approximate delivery time for this order is between [DATE] to [DATE]."
type textarea "Ориентировочный срок доставки данного заказа — с 27 сентября по 04 октября."
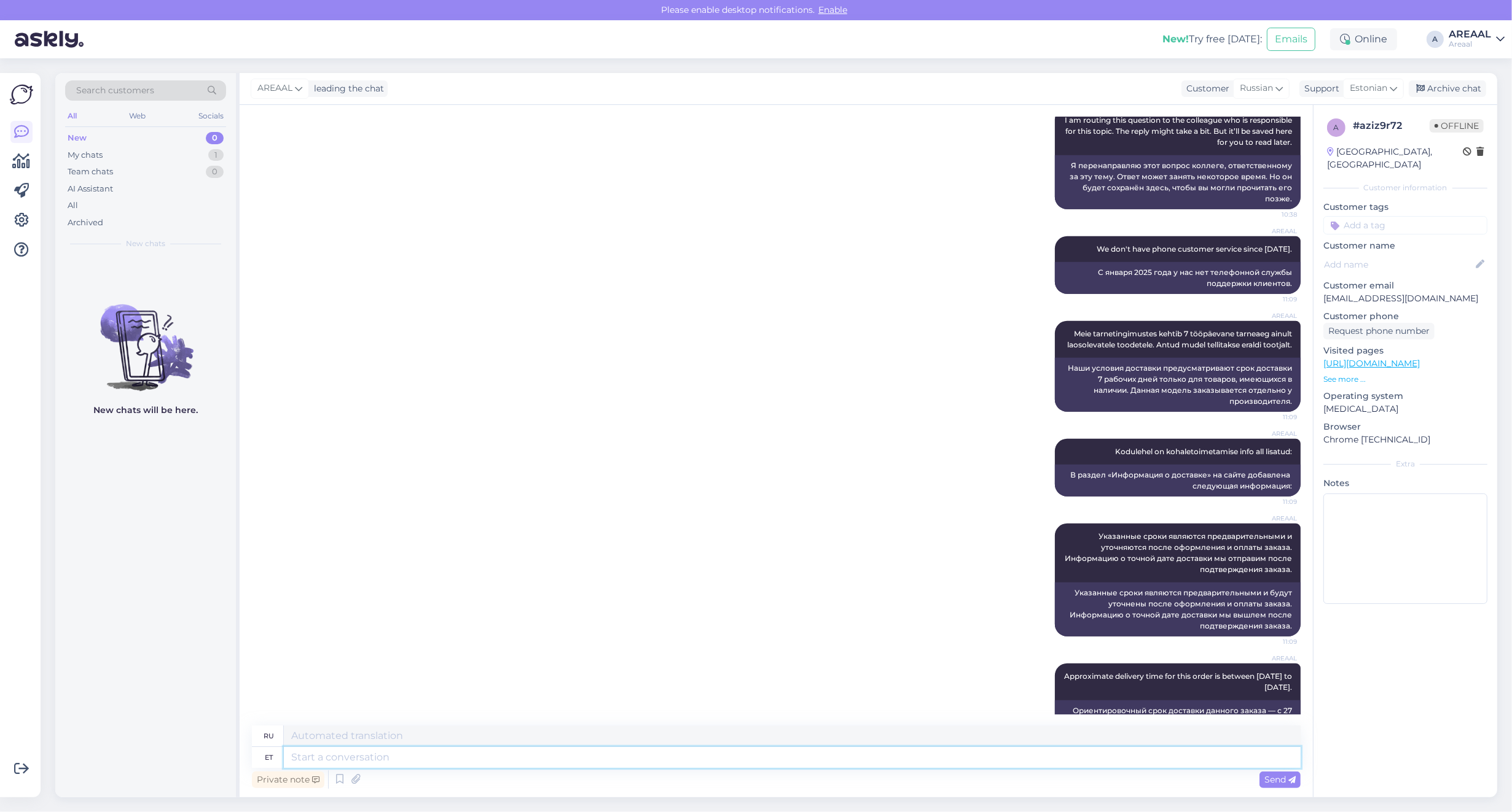
scroll to position [1065, 0]
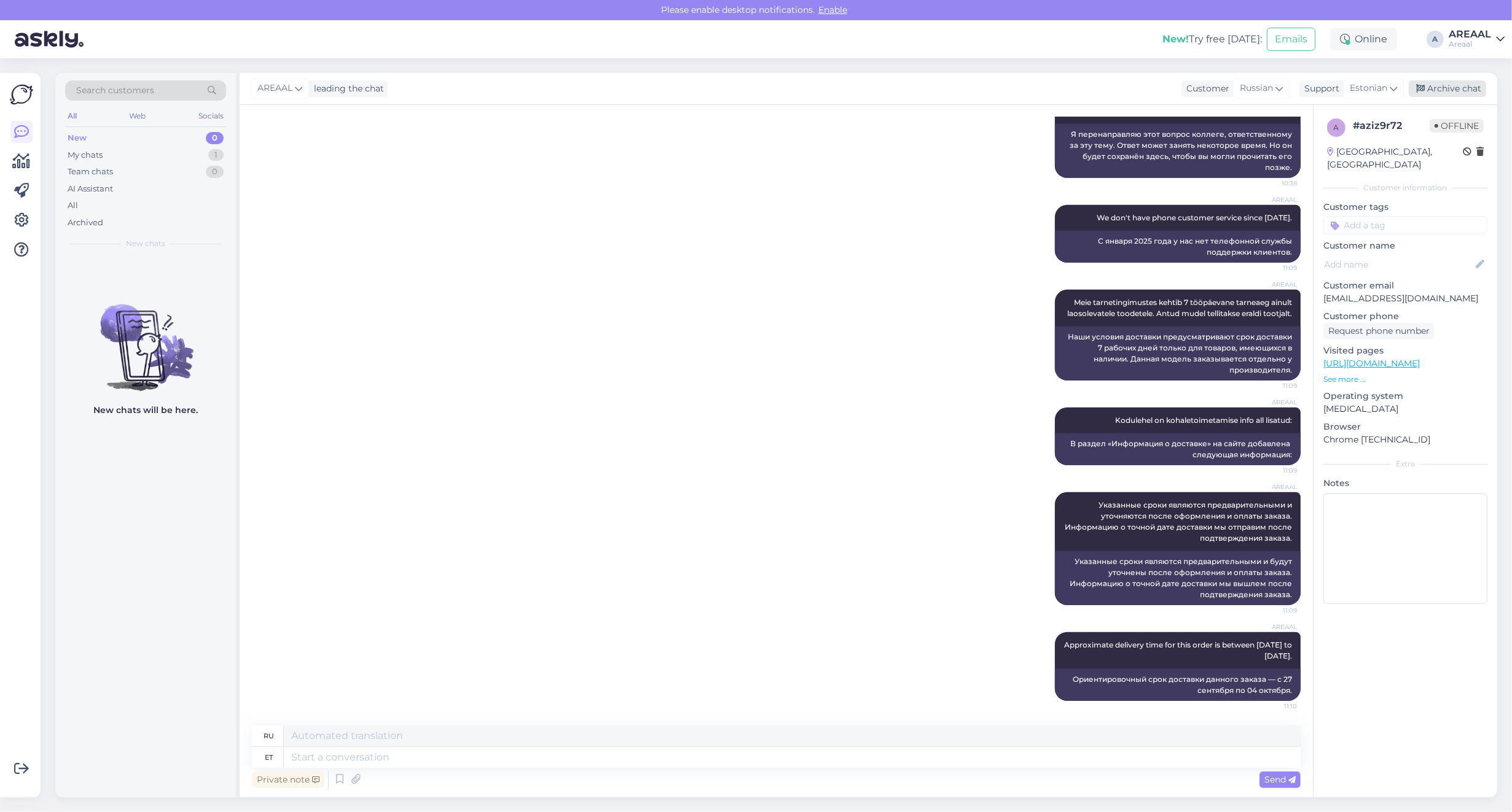
click at [1469, 90] on div "Archive chat" at bounding box center [1447, 89] width 77 height 17
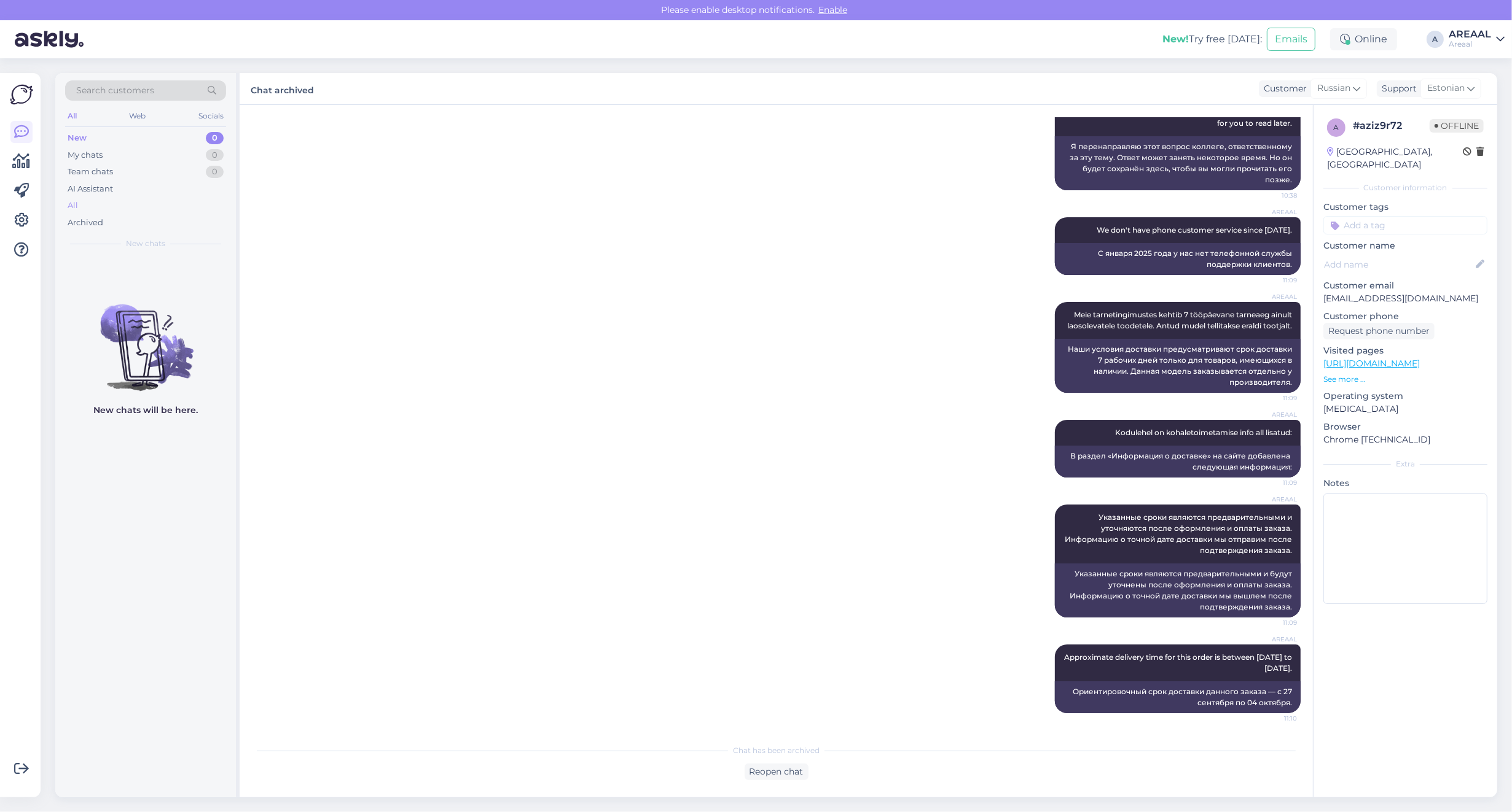
click at [97, 206] on div "All" at bounding box center [146, 205] width 161 height 17
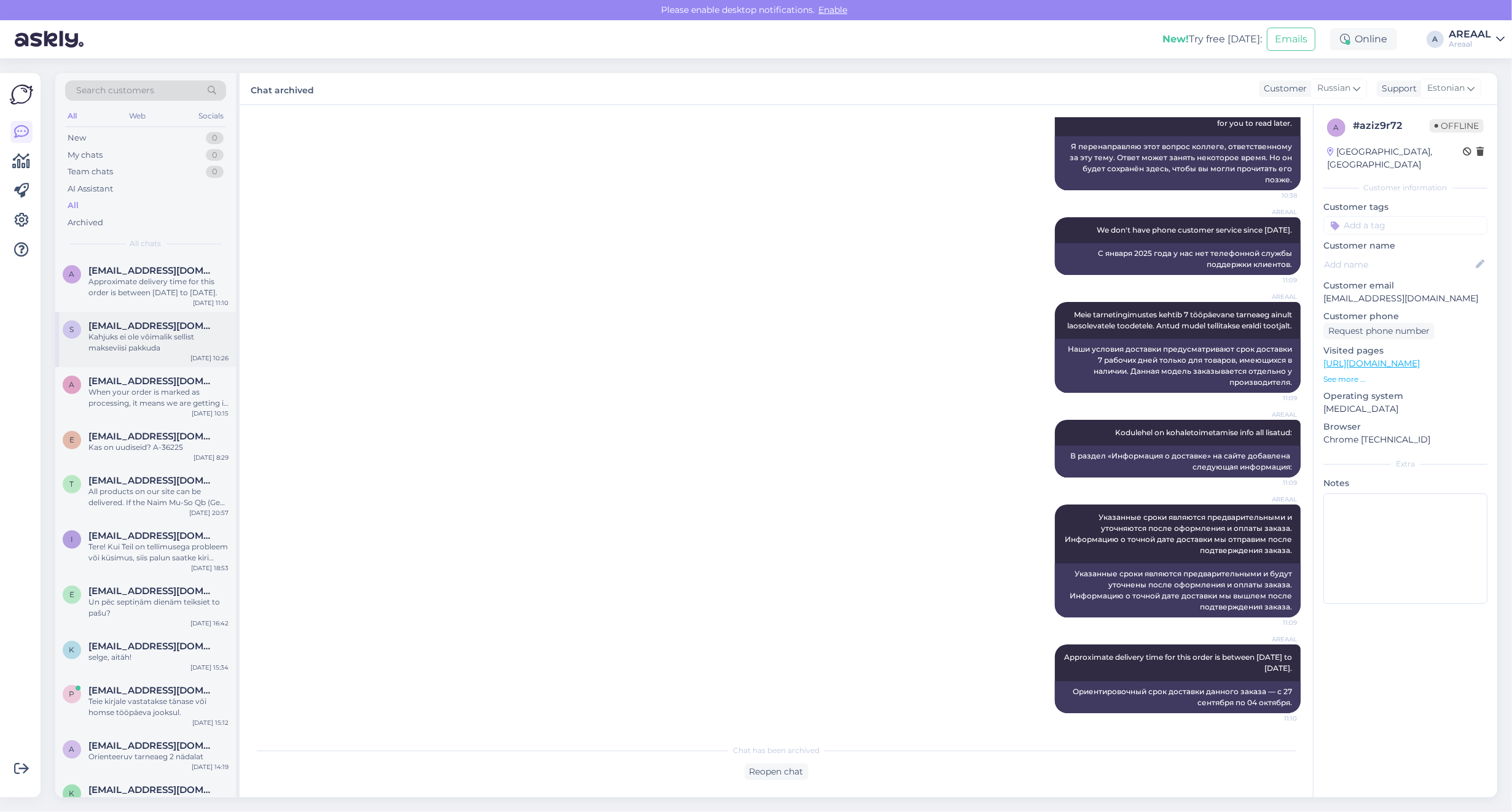
click at [152, 314] on div "s [EMAIL_ADDRESS][DOMAIN_NAME] Kahjuks ei ole võimalik sellist makseviisi pakku…" at bounding box center [146, 340] width 180 height 56
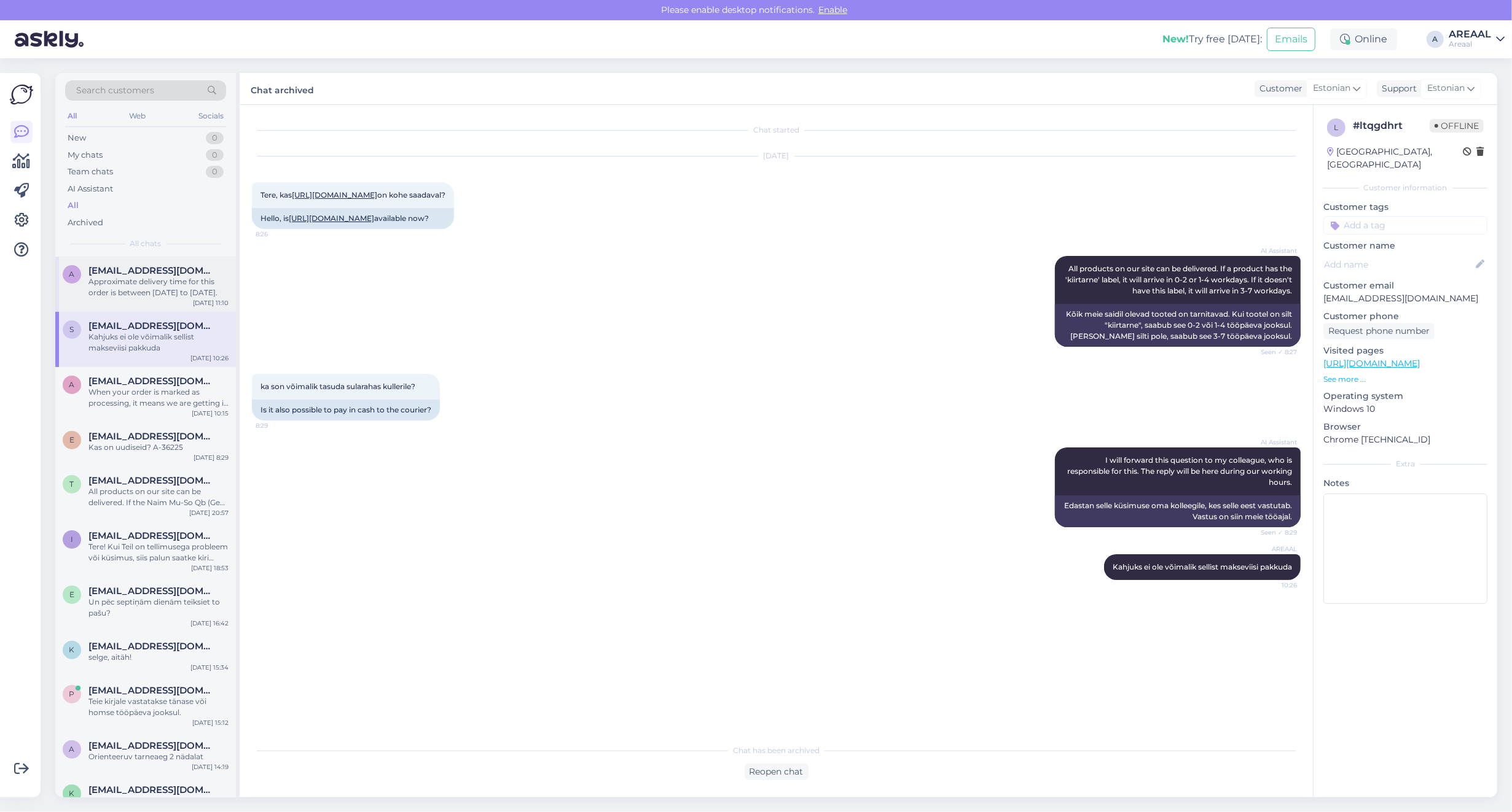
click at [142, 264] on div "a [EMAIL_ADDRESS][DOMAIN_NAME] Approximate delivery time for this order is betw…" at bounding box center [146, 284] width 180 height 56
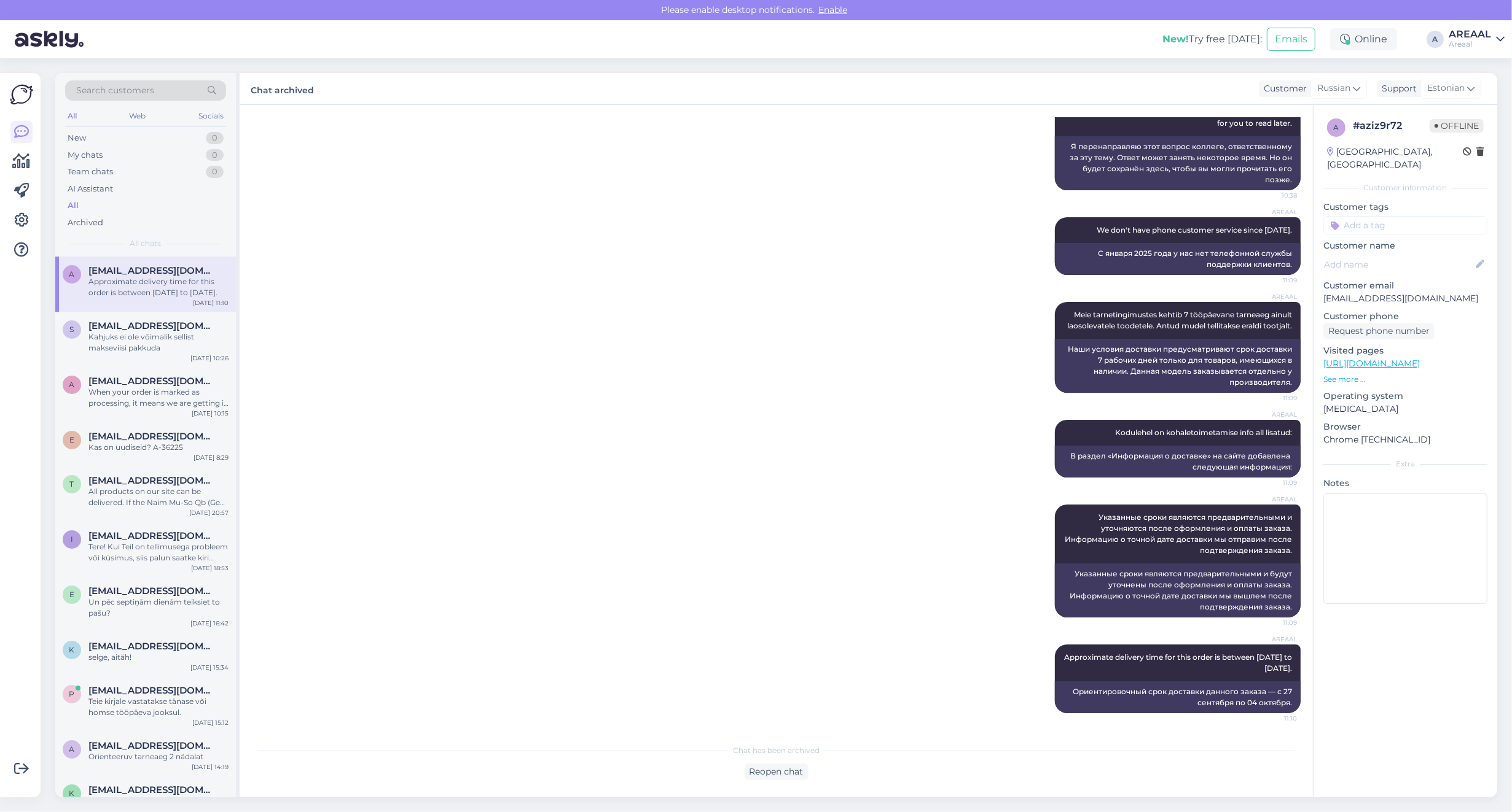
click at [1505, 23] on div "New! Try free [DATE]: Emails Online A AREAAL Areaal" at bounding box center [756, 39] width 1512 height 38
click at [1478, 40] on div "Areaal" at bounding box center [1469, 44] width 43 height 10
click at [1471, 93] on button "Open" at bounding box center [1477, 95] width 35 height 19
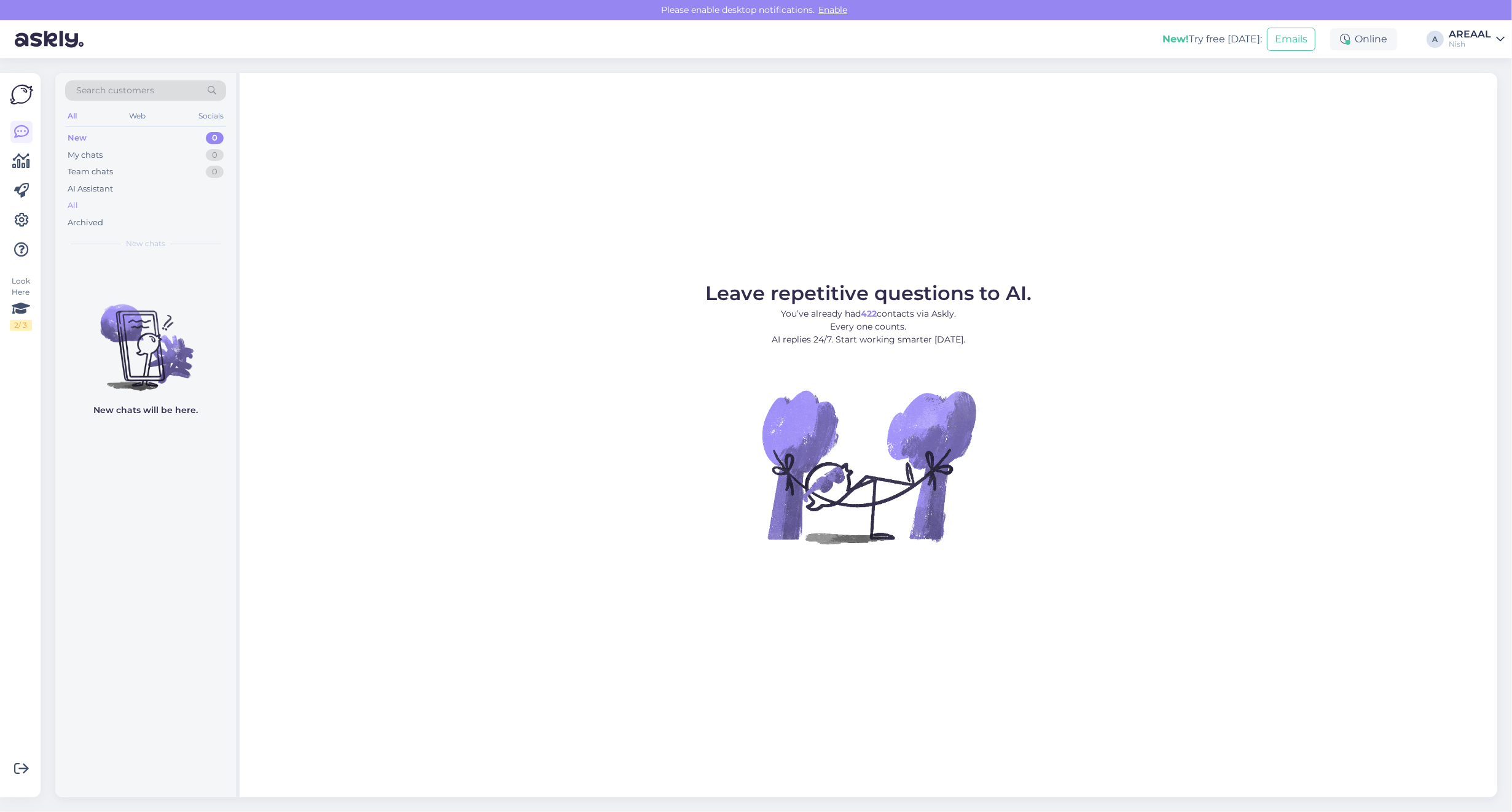
click at [129, 200] on div "All" at bounding box center [146, 205] width 161 height 17
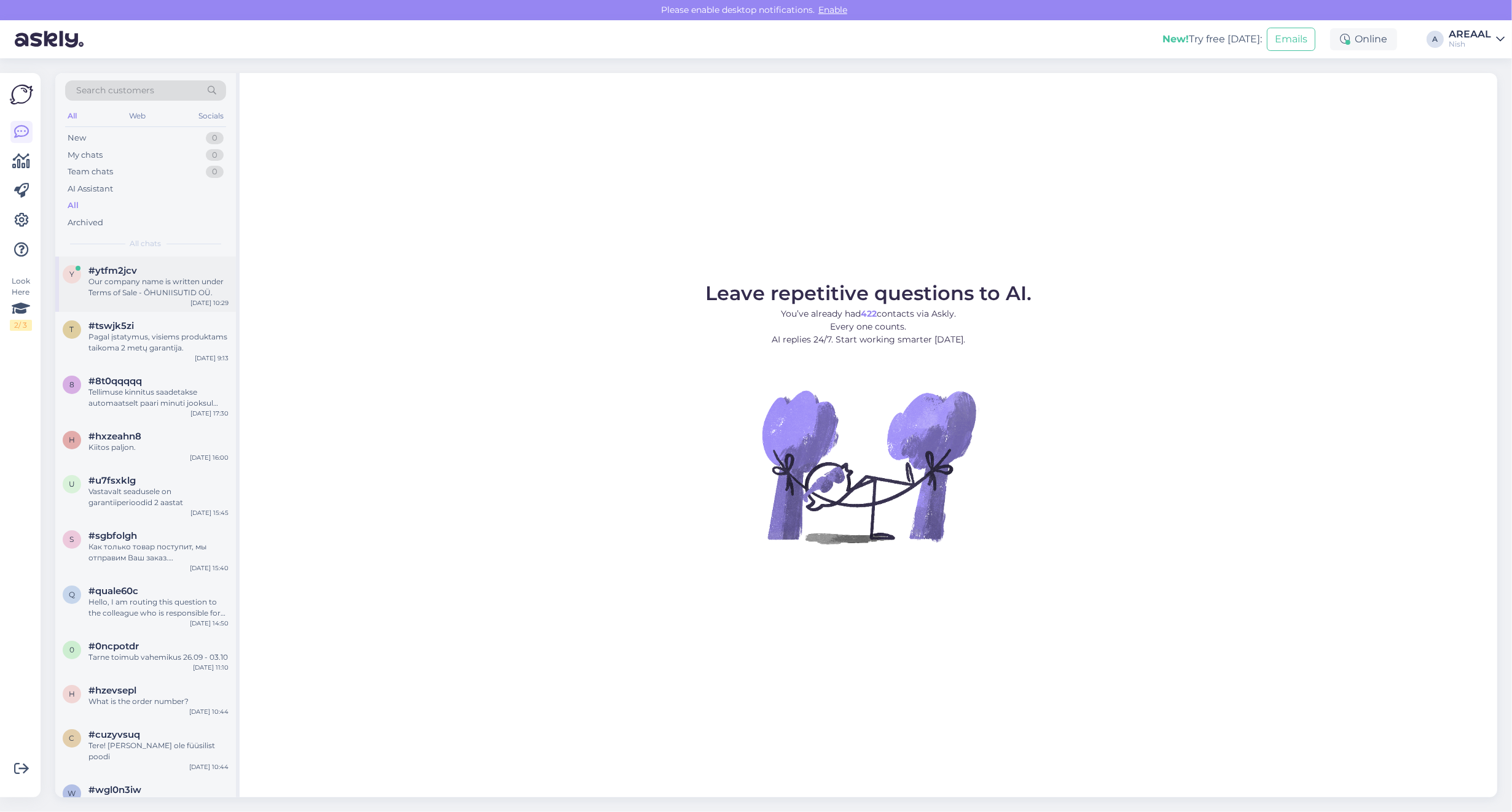
click at [138, 293] on div "Our company name is written under Terms of Sale - ÕHUNIISUTID OÜ." at bounding box center [159, 286] width 140 height 22
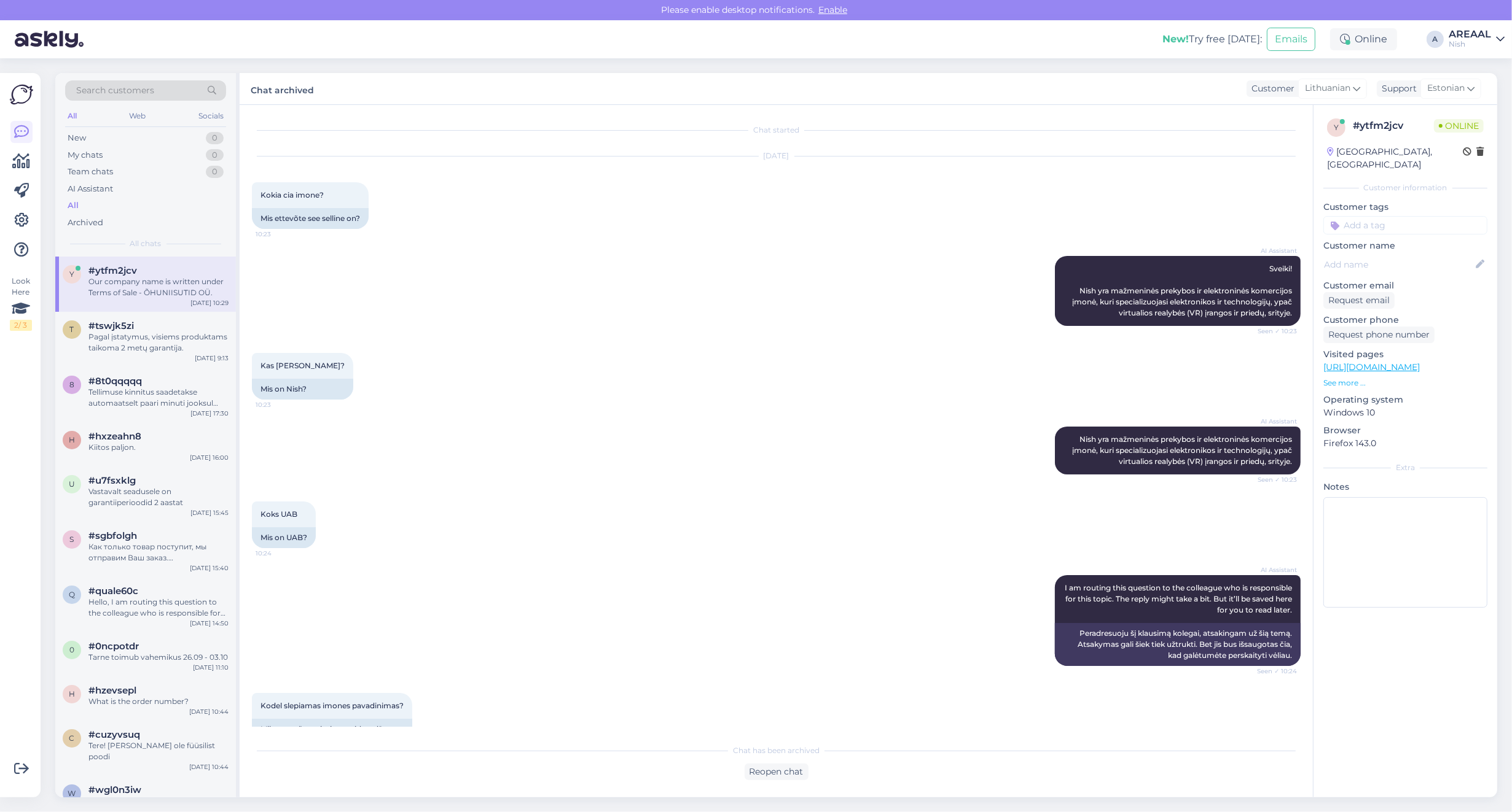
scroll to position [121, 0]
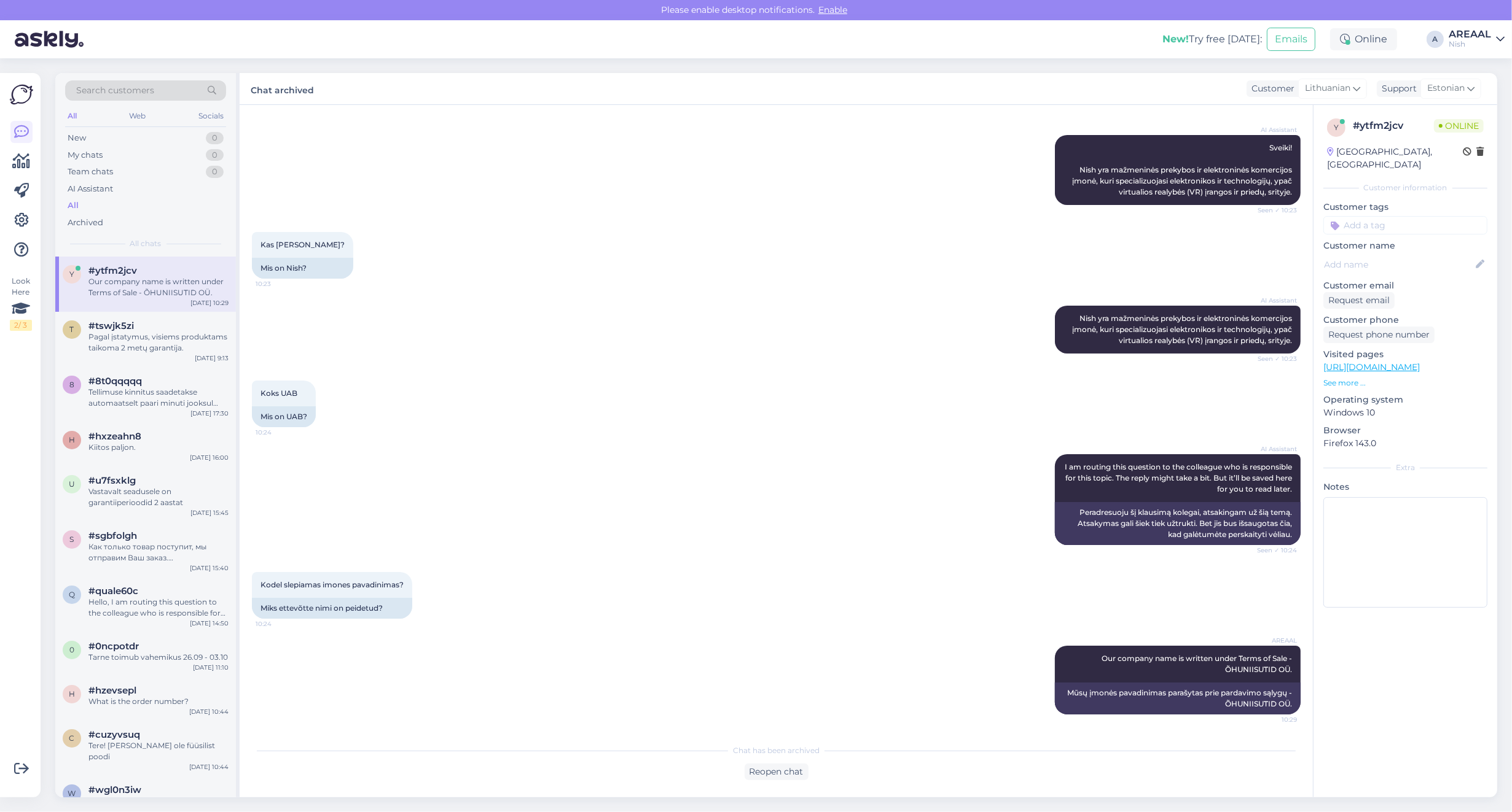
click at [1478, 35] on div "AREAAL" at bounding box center [1469, 35] width 43 height 10
click at [1476, 74] on button "Open" at bounding box center [1477, 68] width 35 height 19
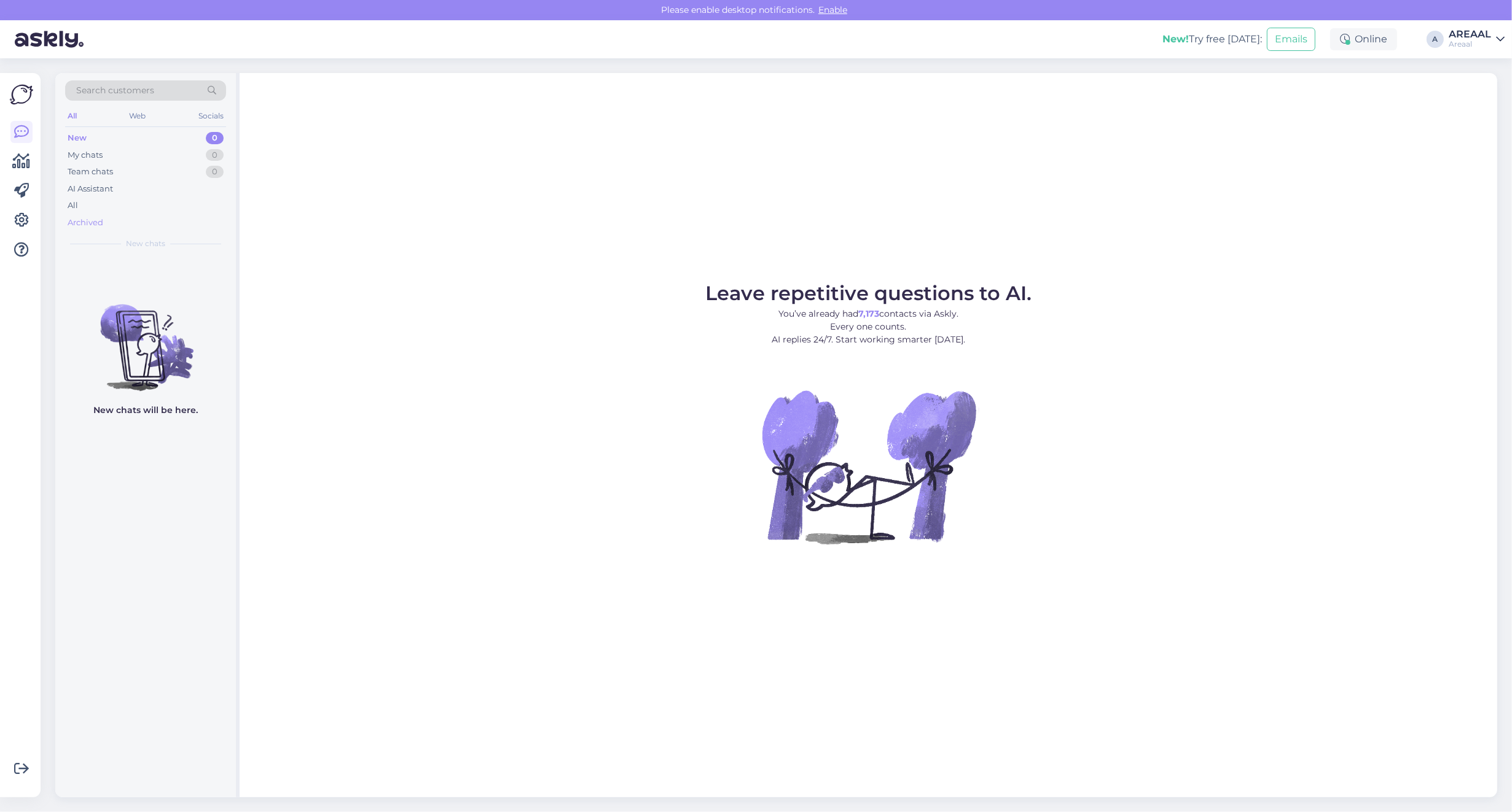
click at [173, 229] on div "Archived" at bounding box center [146, 222] width 161 height 17
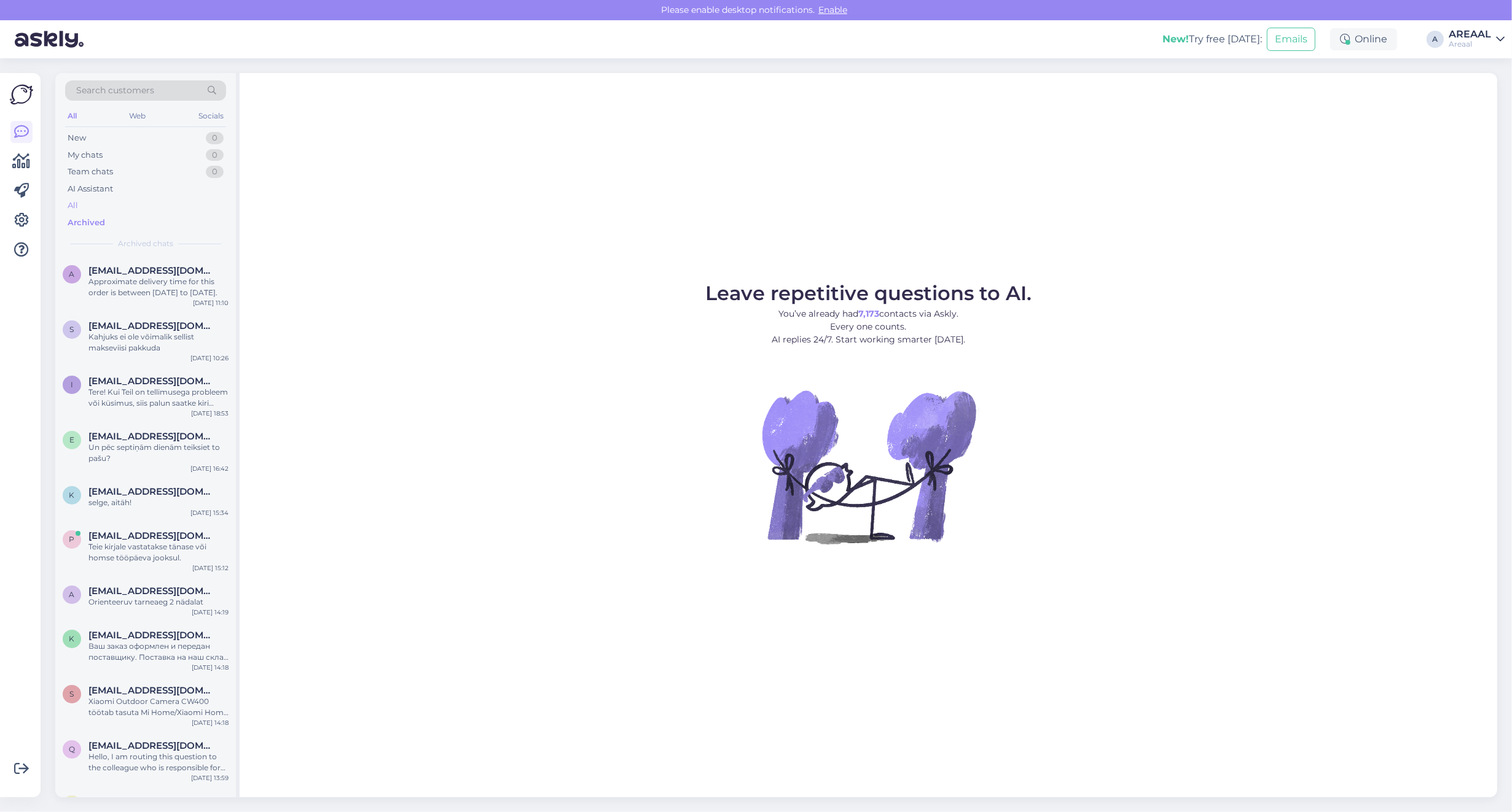
click at [183, 200] on div "All" at bounding box center [146, 205] width 161 height 17
click at [1377, 444] on figure "Leave repetitive questions to AI. You’ve already had 7,173 contacts via Askly. …" at bounding box center [868, 430] width 1235 height 294
click at [787, 203] on div "Leave repetitive questions to AI. You’ve already had 7,173 contacts via Askly. …" at bounding box center [869, 435] width 1258 height 724
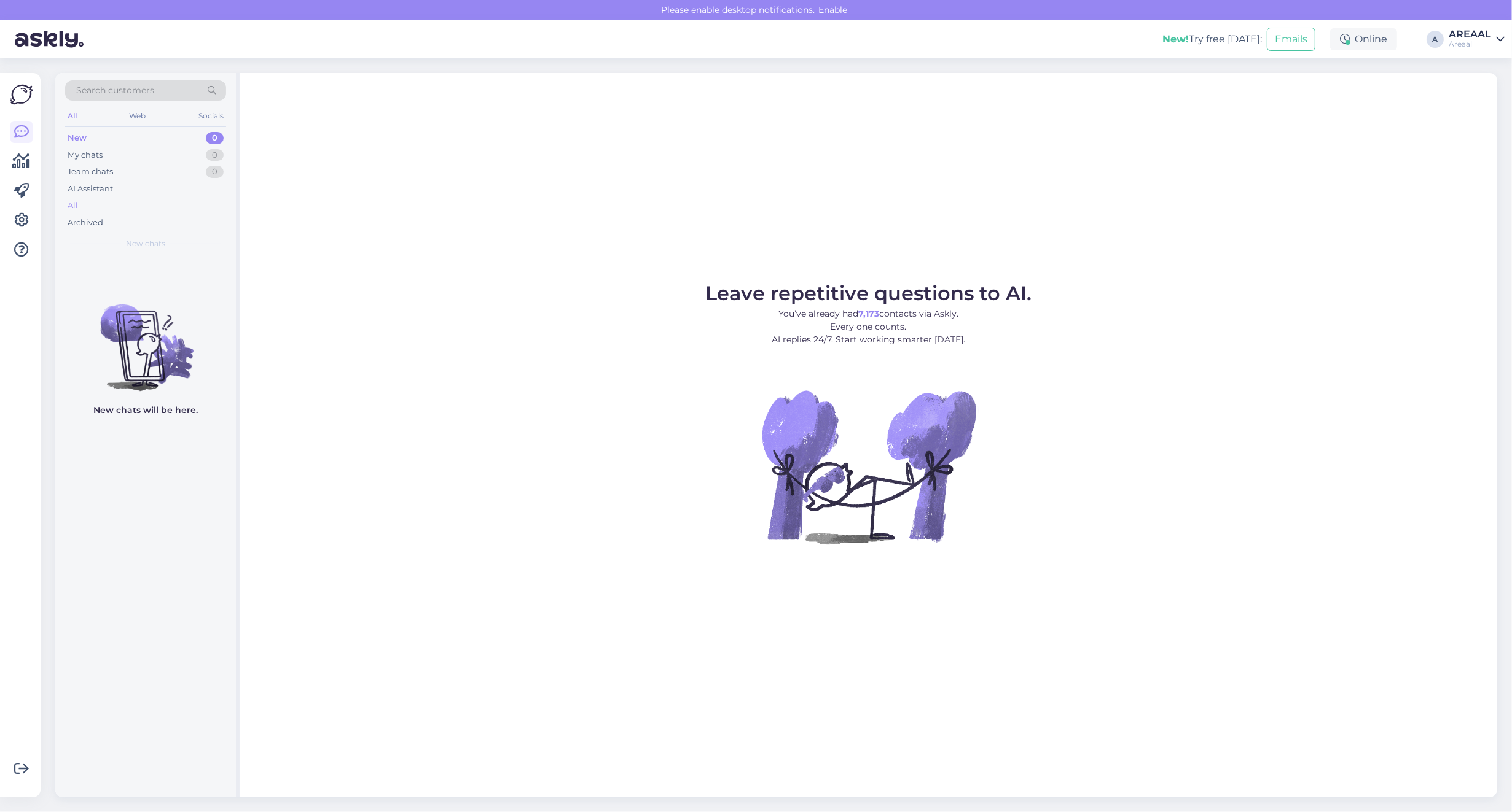
click at [93, 198] on div "All" at bounding box center [146, 205] width 161 height 17
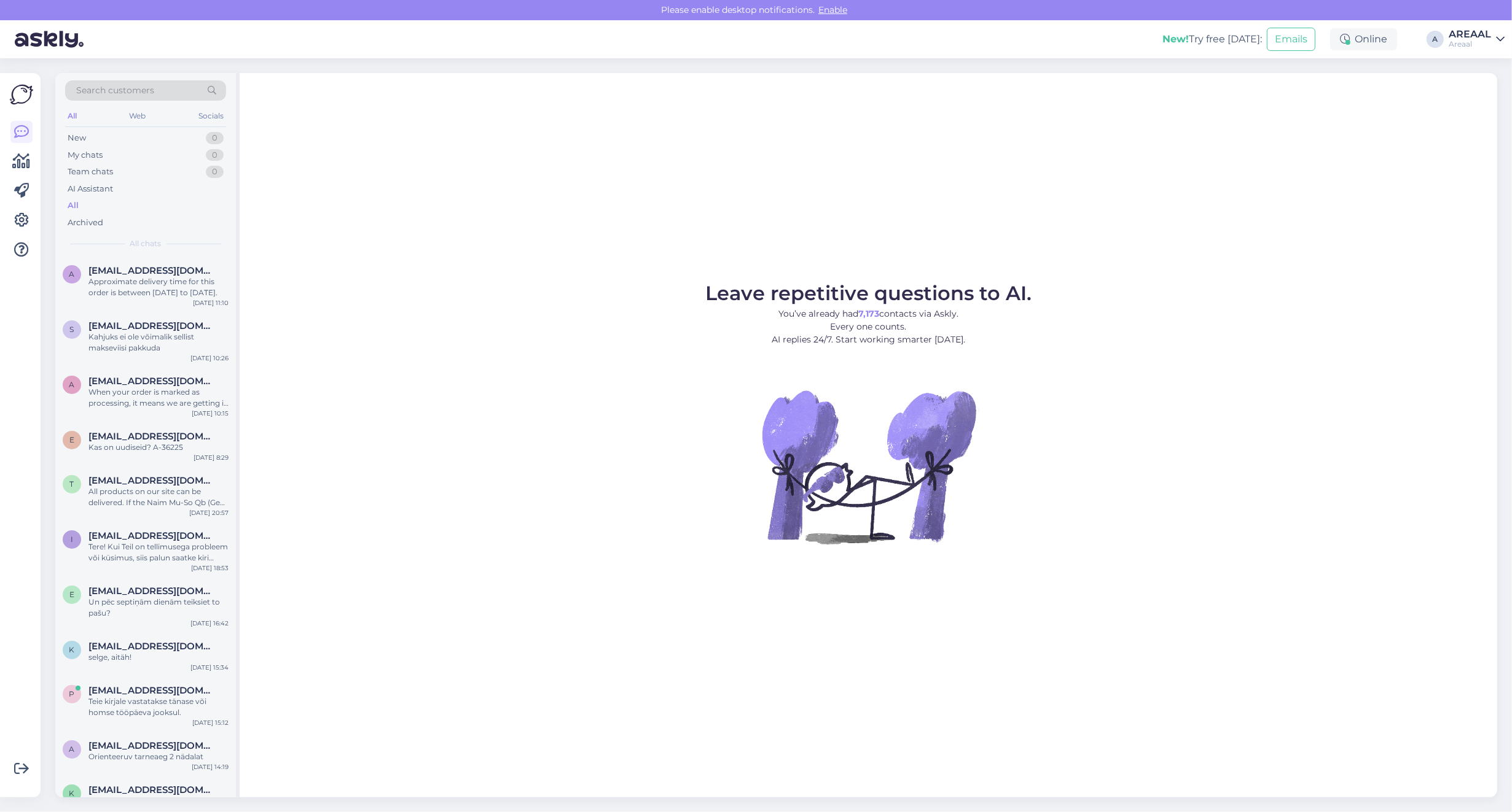
click at [913, 253] on div "Leave repetitive questions to AI. You’ve already had 7,173 contacts via Askly. …" at bounding box center [869, 435] width 1258 height 724
click at [907, 249] on div "Leave repetitive questions to AI. You’ve already had 7,173 contacts via Askly. …" at bounding box center [869, 435] width 1258 height 724
